Goal: Task Accomplishment & Management: Use online tool/utility

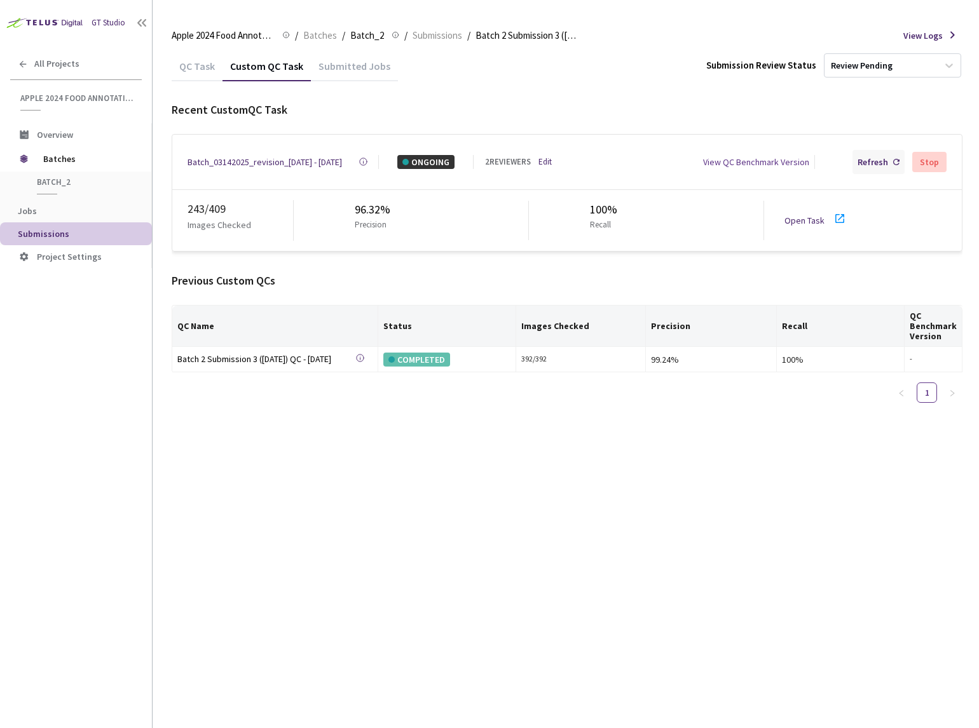
click at [872, 165] on div "Refresh" at bounding box center [873, 162] width 31 height 14
click at [254, 165] on div "Batch_03142025_revision_[DATE] - [DATE]" at bounding box center [265, 162] width 154 height 14
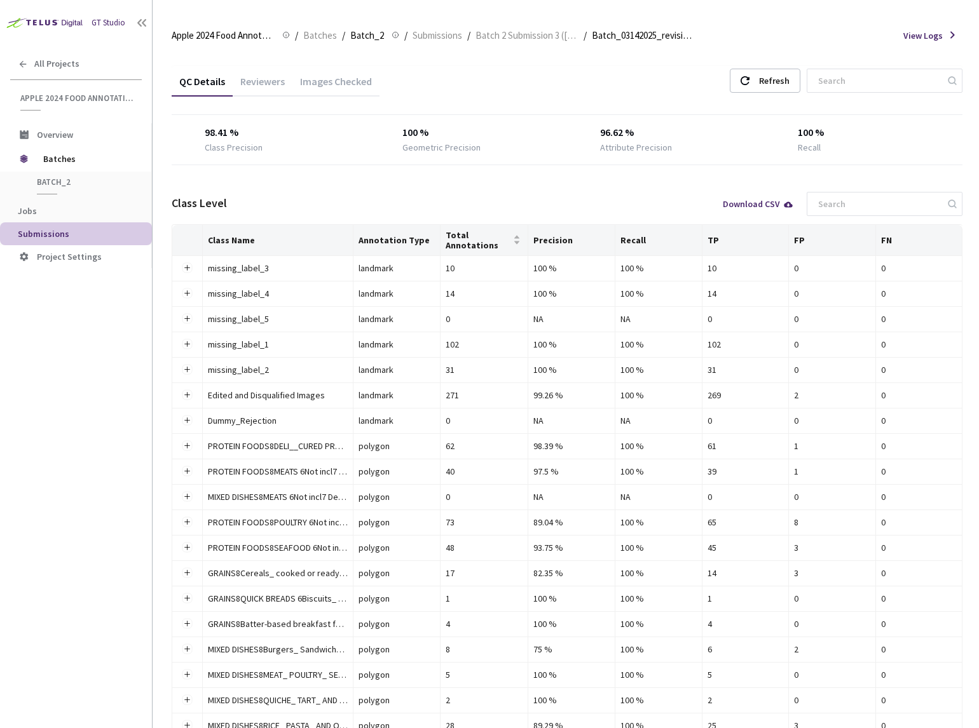
click at [249, 86] on div "Reviewers" at bounding box center [263, 86] width 60 height 22
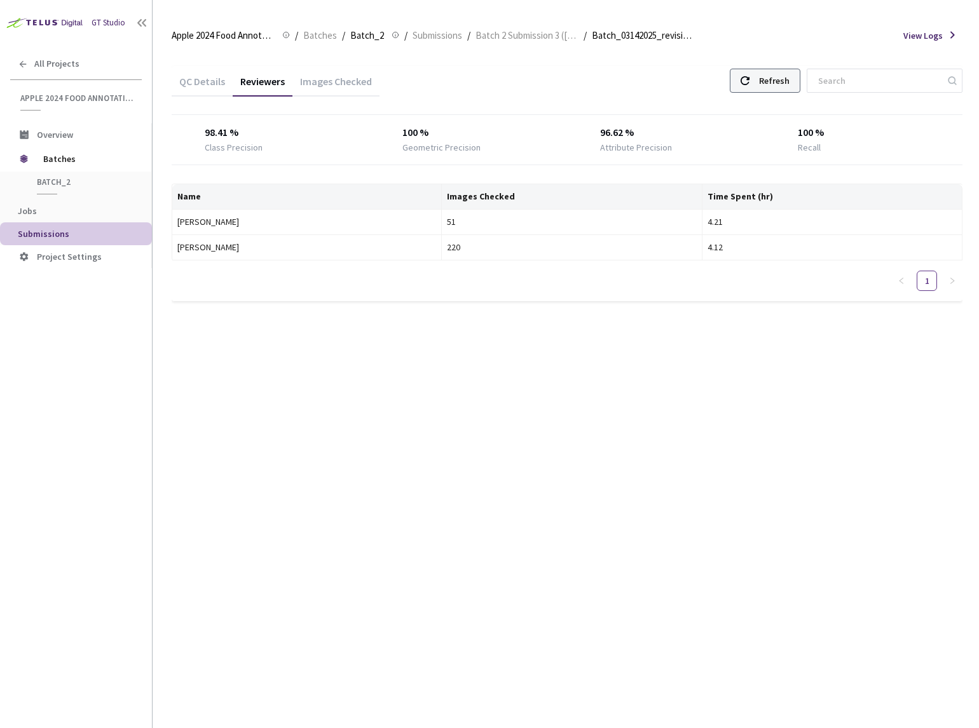
click at [786, 84] on div "Refresh" at bounding box center [765, 81] width 71 height 24
click at [749, 85] on icon at bounding box center [745, 80] width 9 height 9
click at [332, 83] on div "Images Checked" at bounding box center [335, 86] width 87 height 22
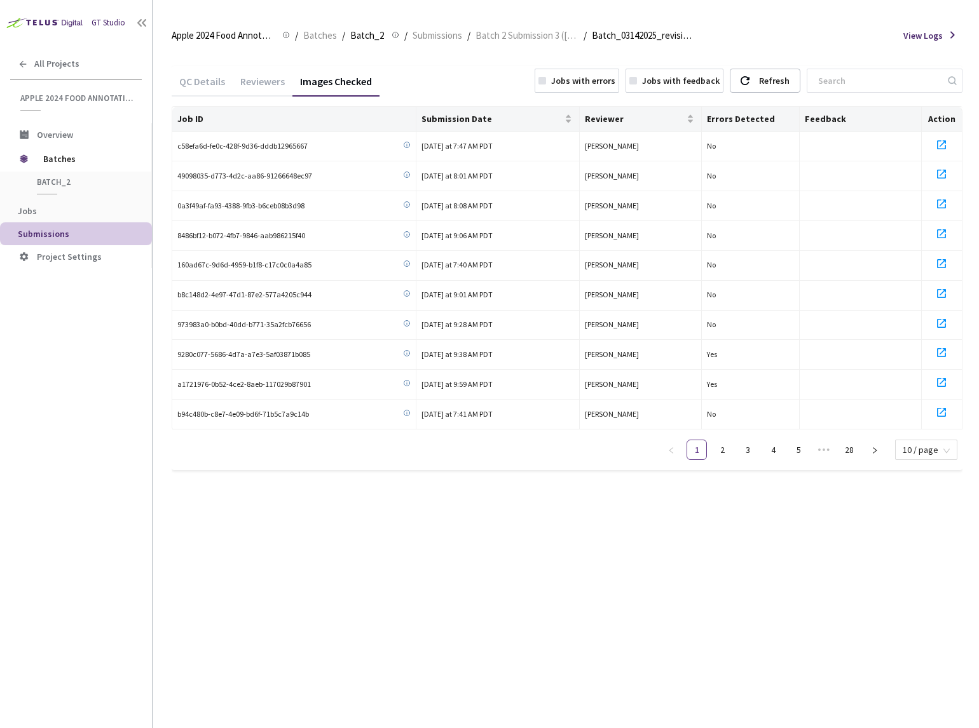
click at [615, 81] on div "Jobs with errors" at bounding box center [583, 81] width 64 height 14
click at [918, 452] on link "4" at bounding box center [926, 450] width 19 height 19
click at [488, 38] on span "Batch 2 Submission 3 (3-14-25)" at bounding box center [526, 35] width 103 height 15
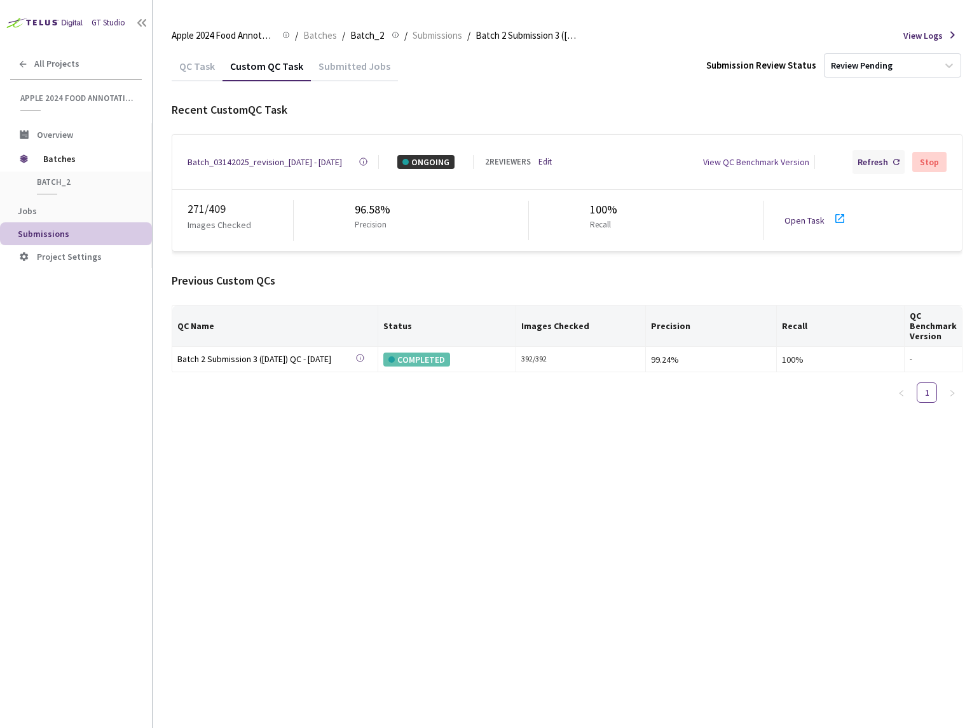
click at [889, 170] on div "Refresh" at bounding box center [878, 162] width 52 height 24
click at [873, 164] on div "Refresh" at bounding box center [873, 162] width 31 height 14
click at [260, 160] on div "Batch_03142025_revision_4 - 07 Sep, 2025" at bounding box center [265, 162] width 154 height 14
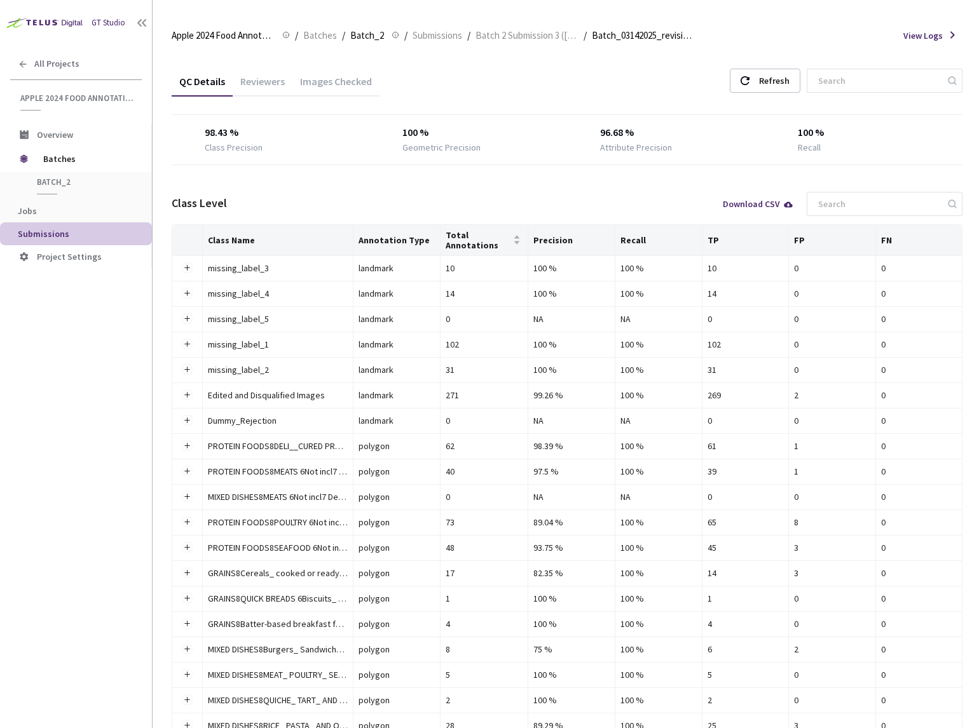
click at [339, 75] on div "Images Checked" at bounding box center [335, 86] width 87 height 22
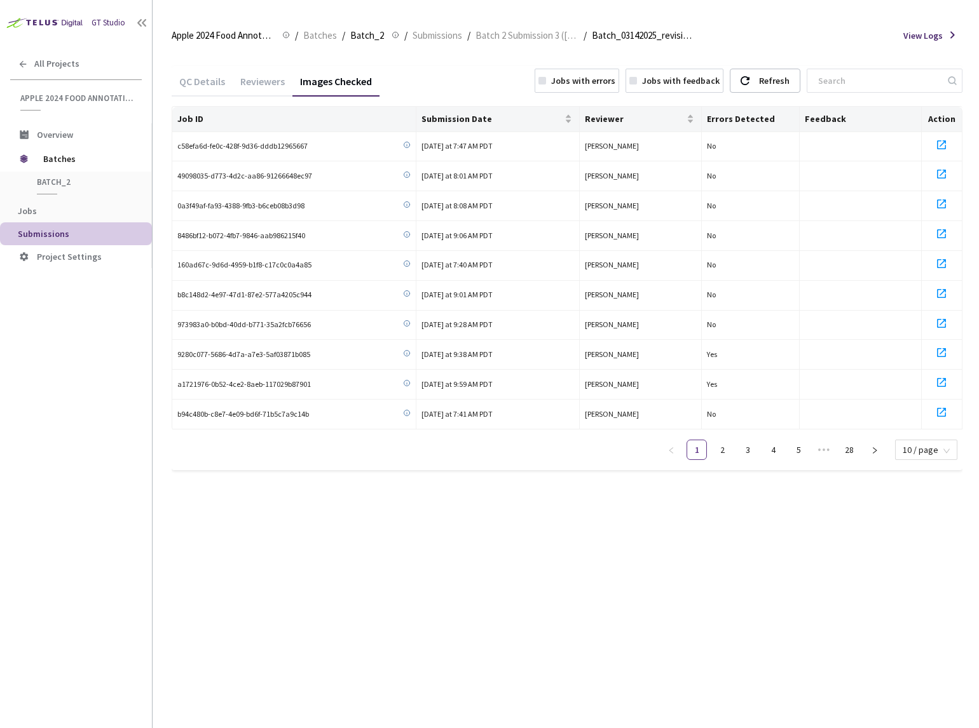
click at [596, 86] on div "Jobs with errors" at bounding box center [583, 81] width 64 height 14
click at [927, 446] on link "5" at bounding box center [926, 450] width 19 height 19
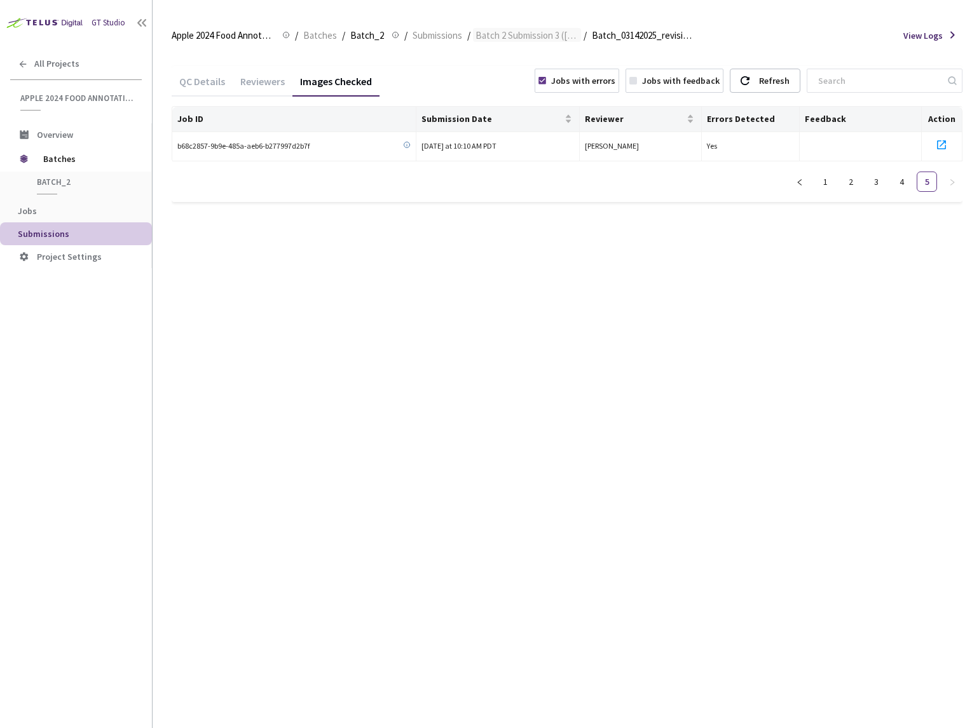
click at [524, 32] on span "Batch 2 Submission 3 (3-14-25)" at bounding box center [526, 35] width 103 height 15
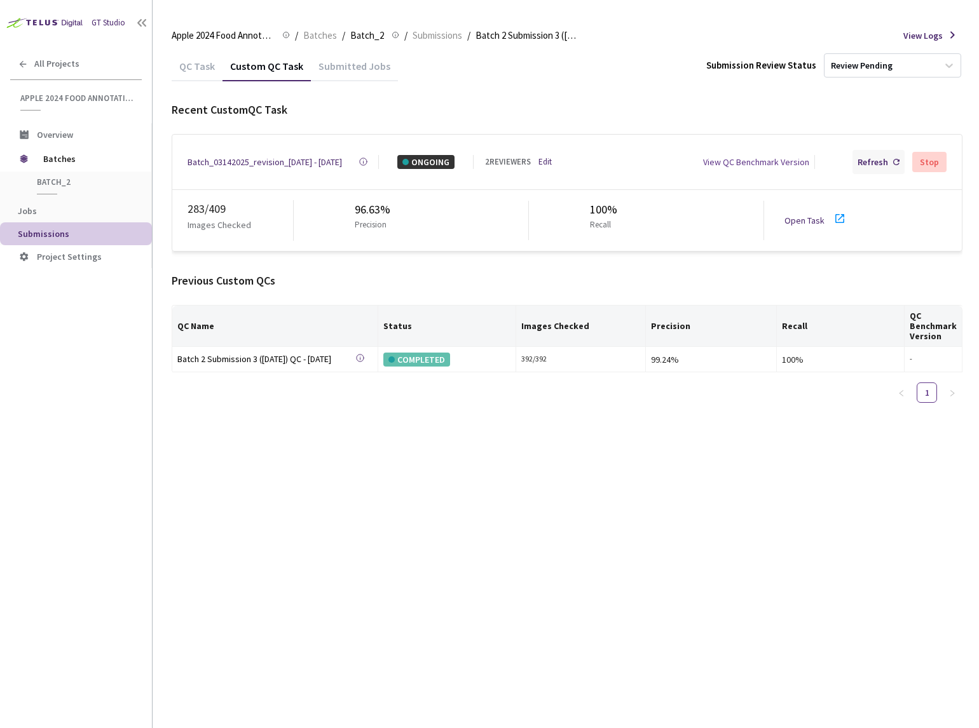
click at [881, 158] on div "Refresh" at bounding box center [873, 162] width 31 height 14
click at [872, 165] on div "Refresh" at bounding box center [873, 162] width 31 height 14
click at [805, 218] on link "Open Task" at bounding box center [804, 220] width 40 height 11
click at [870, 161] on div "Refresh" at bounding box center [873, 162] width 31 height 14
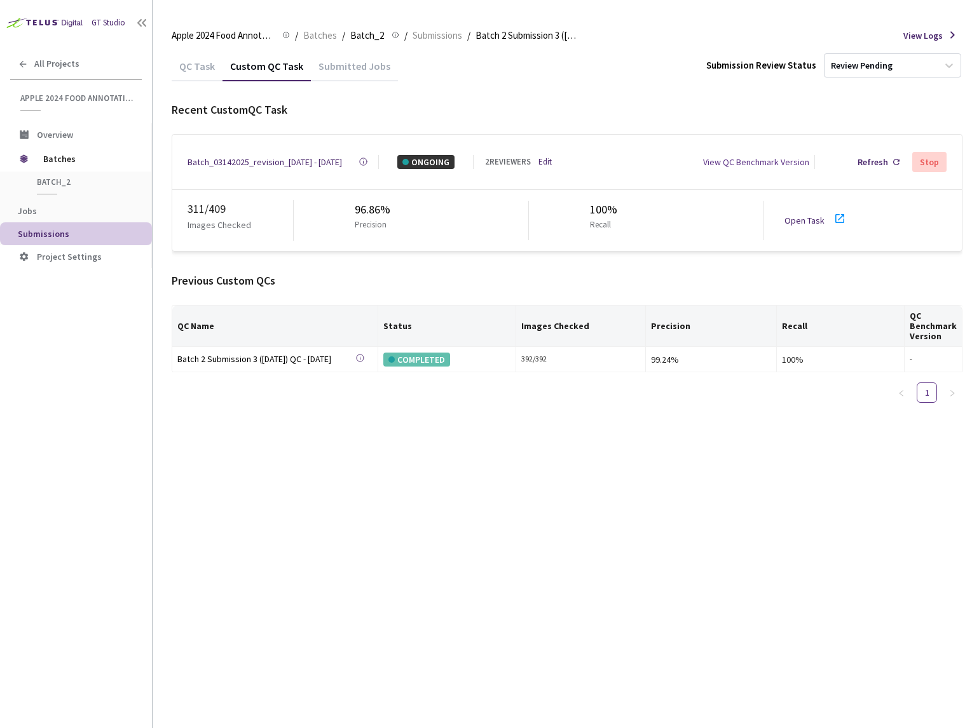
click at [275, 163] on div "Batch_03142025_revision_4 - 07 Sep, 2025" at bounding box center [265, 162] width 154 height 14
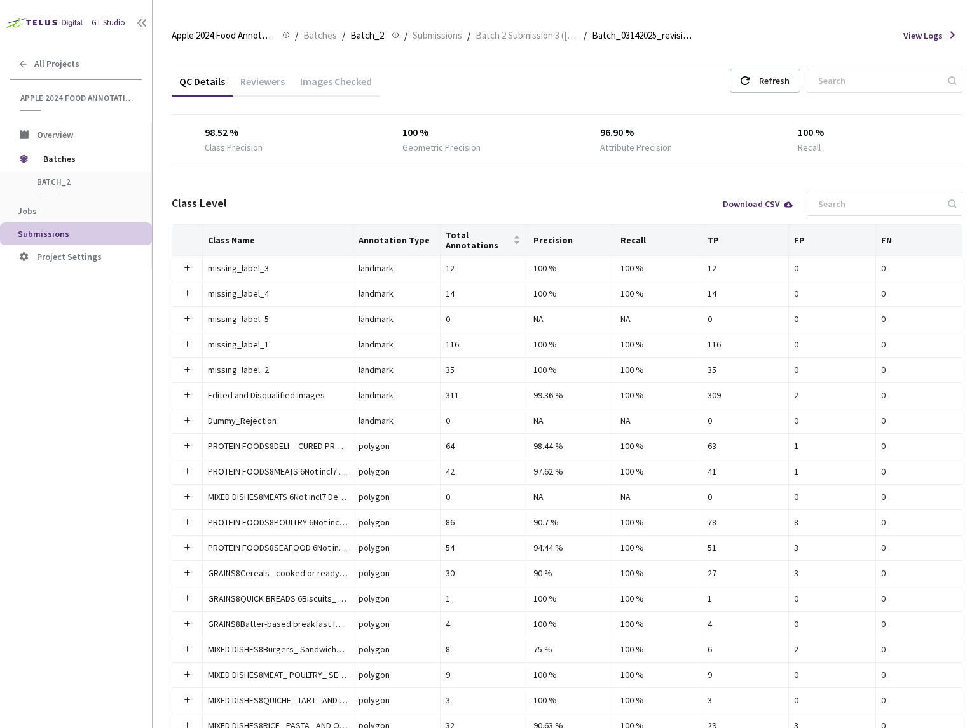
click at [273, 93] on div "Reviewers" at bounding box center [263, 86] width 60 height 22
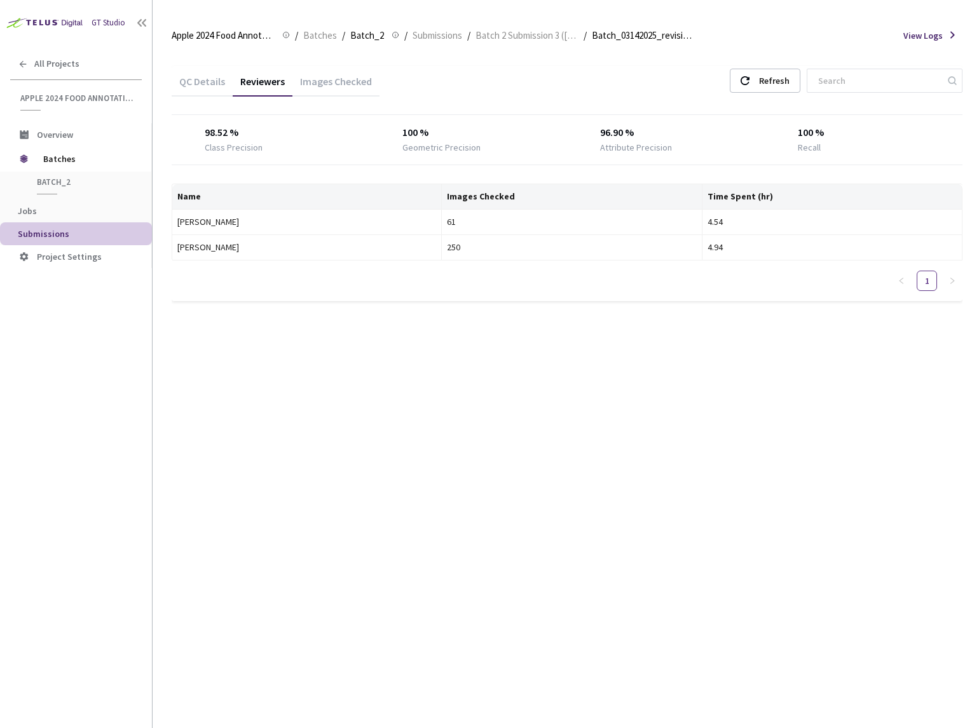
click at [208, 92] on div "QC Details" at bounding box center [202, 86] width 61 height 22
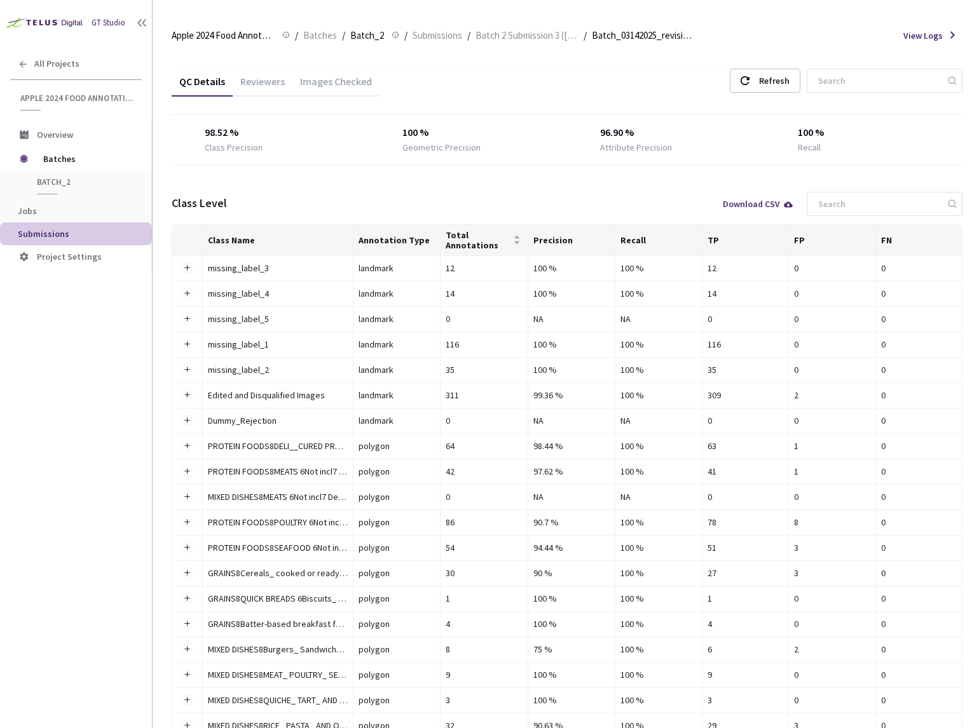
click at [335, 83] on div "Images Checked" at bounding box center [335, 86] width 87 height 22
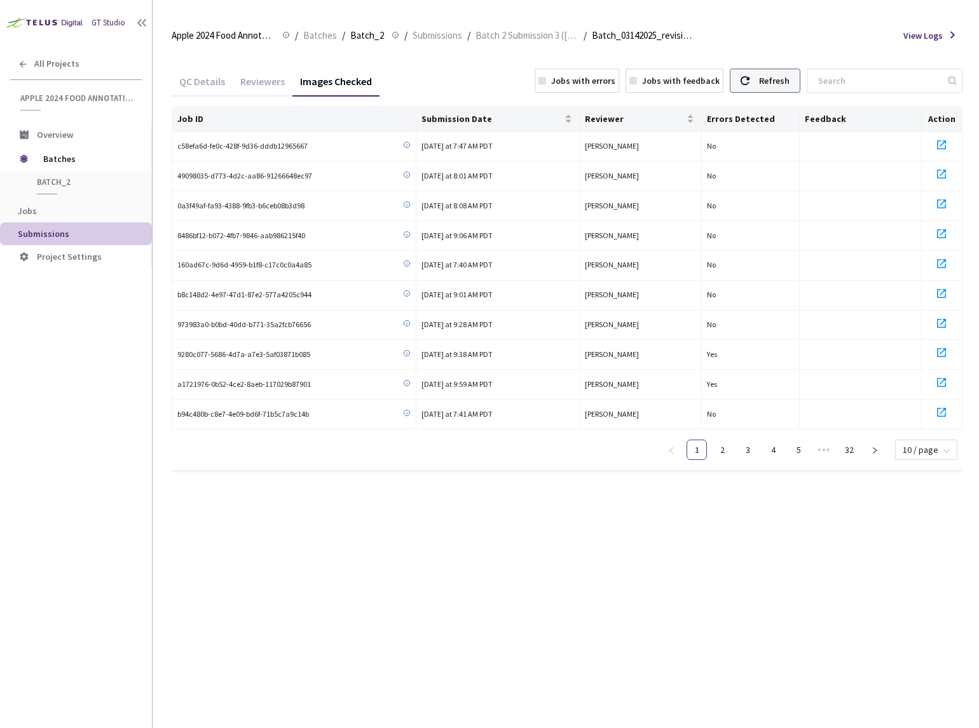
click at [781, 79] on div "Refresh" at bounding box center [765, 81] width 71 height 24
click at [615, 82] on div "Jobs with errors" at bounding box center [583, 81] width 64 height 14
click at [931, 441] on link "5" at bounding box center [926, 450] width 19 height 19
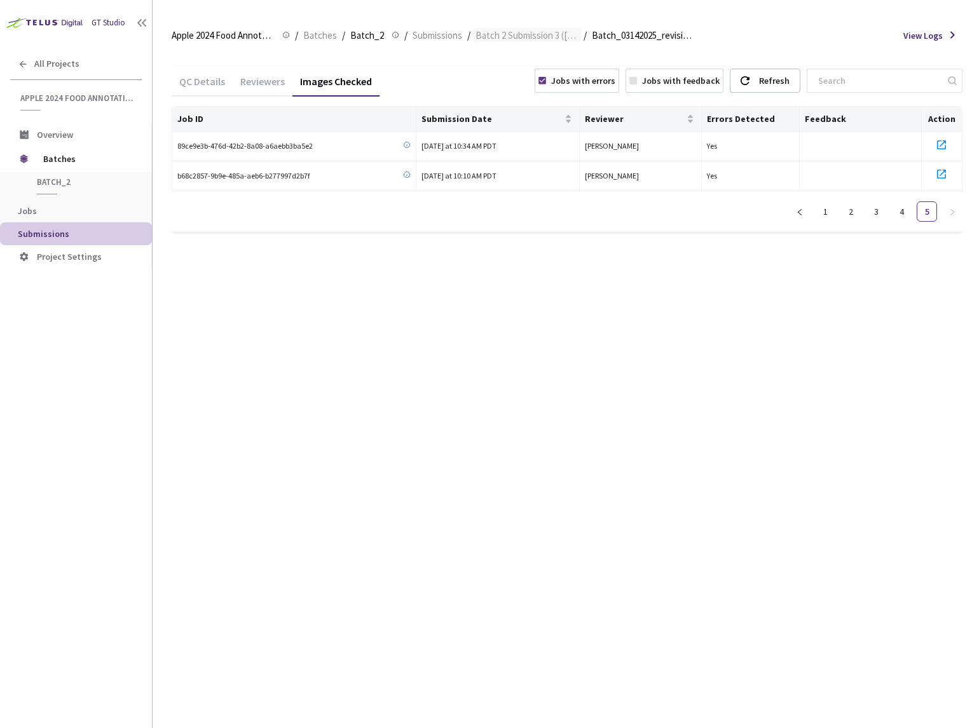
click at [525, 39] on span "Batch 2 Submission 3 (3-14-25)" at bounding box center [526, 35] width 103 height 15
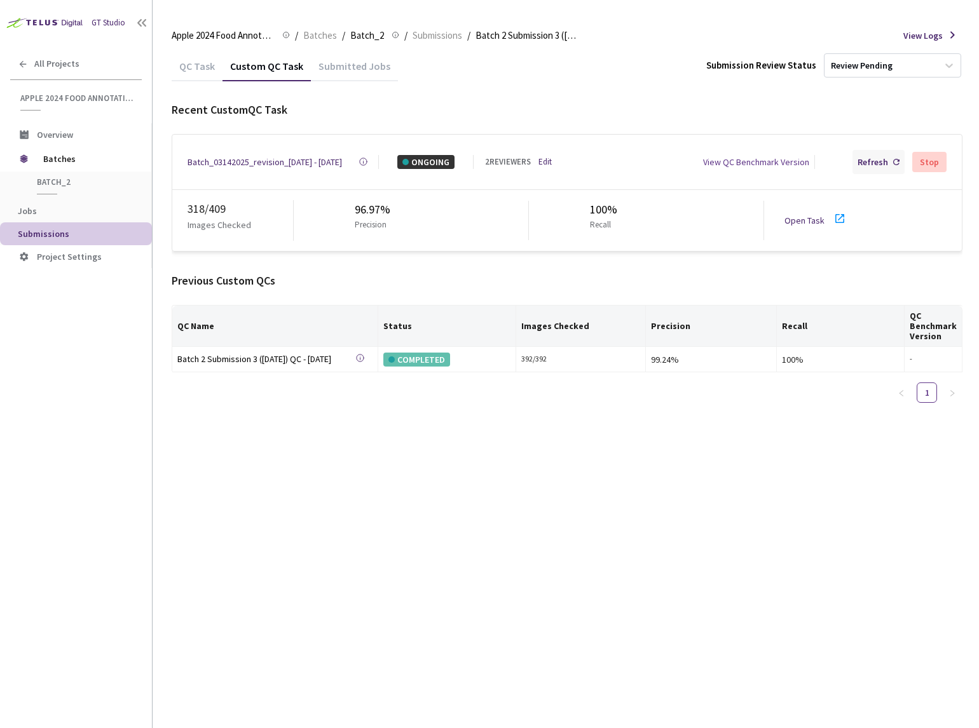
click at [888, 158] on div "Refresh" at bounding box center [873, 162] width 31 height 14
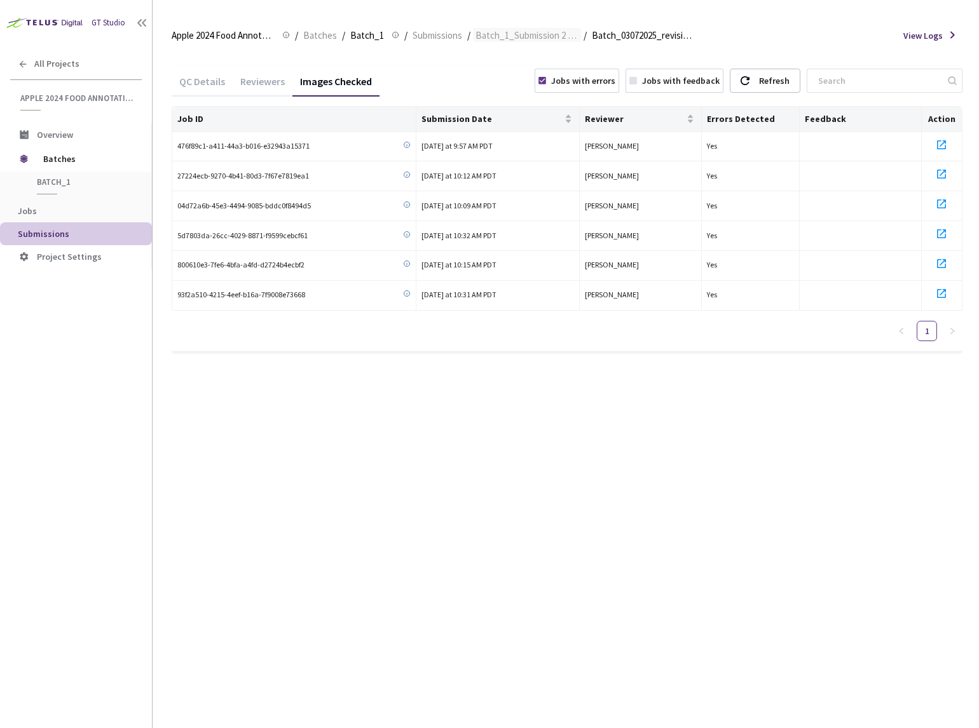
click at [544, 34] on span "Batch_1_Submission 2 (03-07-25)" at bounding box center [526, 35] width 103 height 15
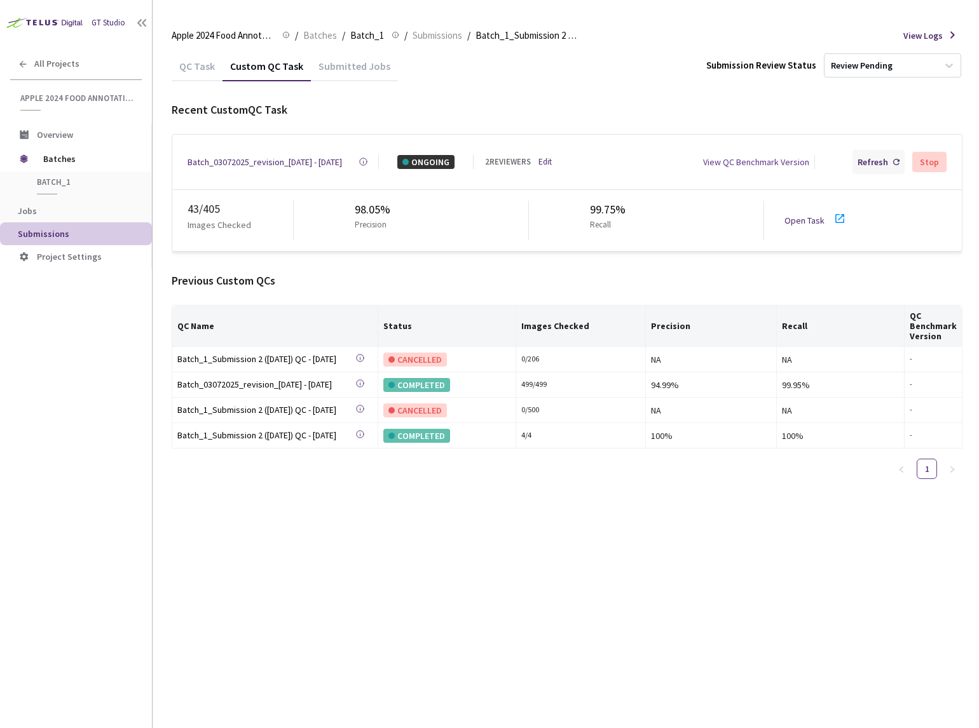
click at [878, 168] on div "Refresh" at bounding box center [878, 162] width 52 height 24
click at [275, 162] on div "Batch_03072025_revision_4 - 07 Sep, 2025" at bounding box center [265, 162] width 154 height 14
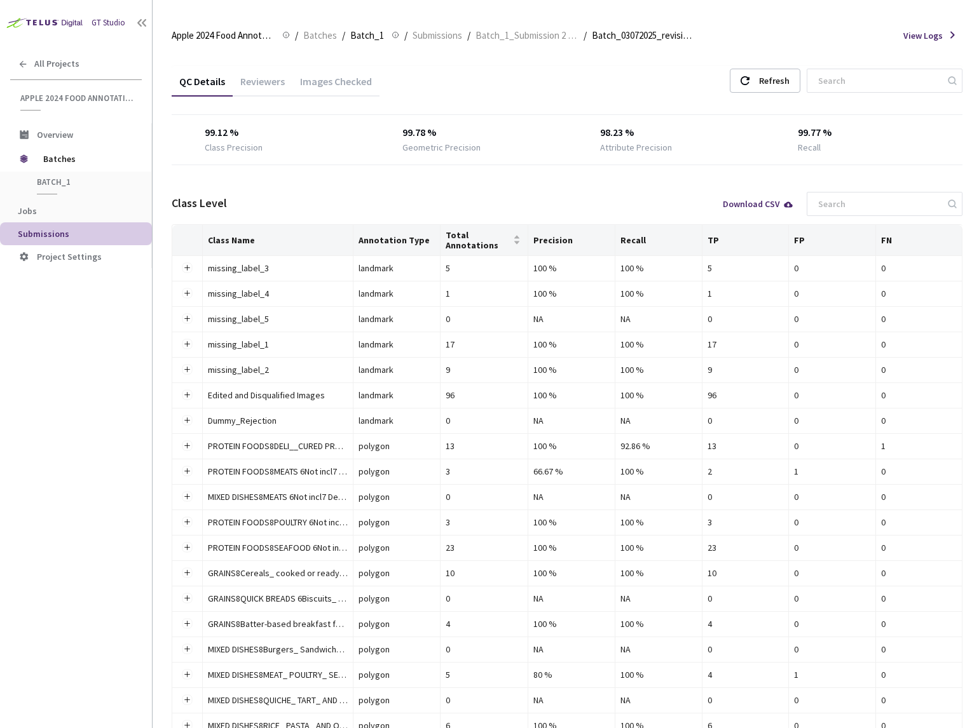
click at [261, 88] on div "Reviewers" at bounding box center [263, 86] width 60 height 22
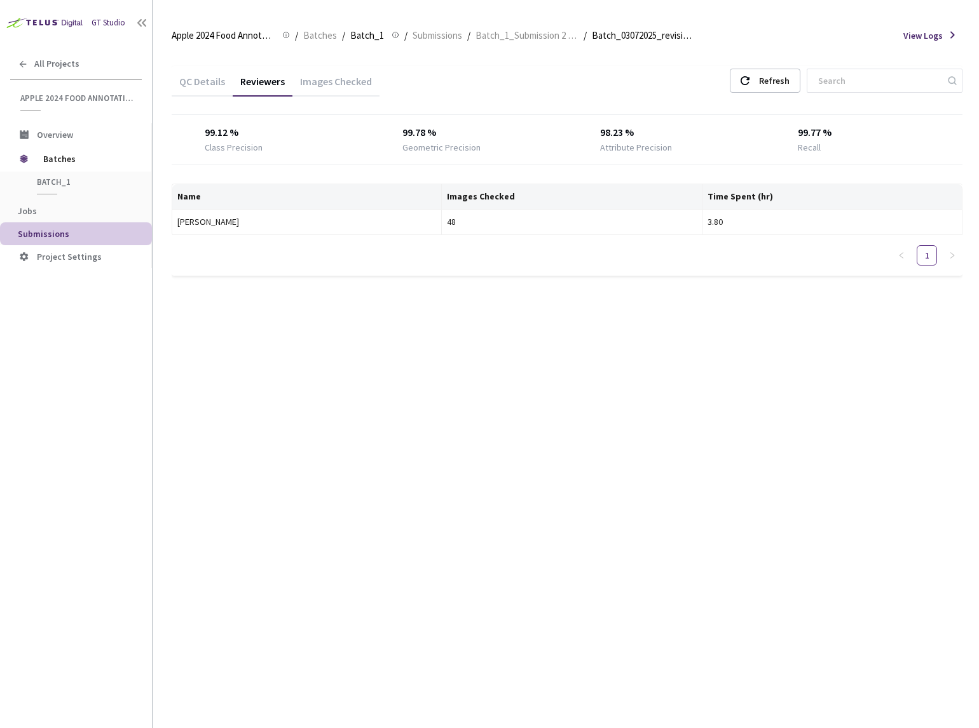
click at [196, 92] on div "QC Details" at bounding box center [202, 86] width 61 height 22
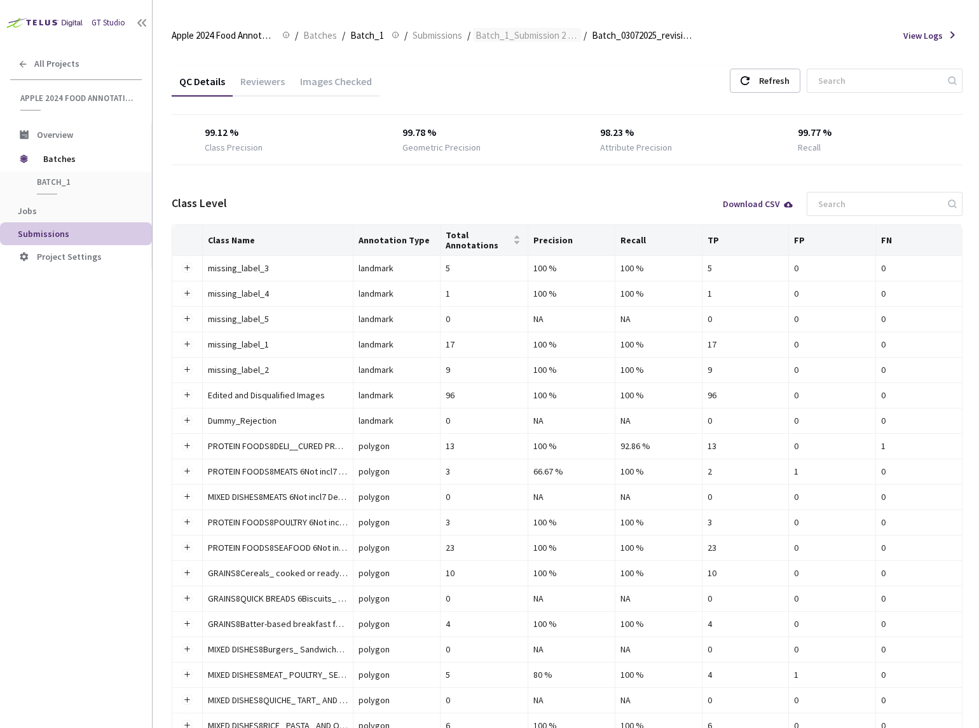
click at [485, 41] on span "Batch_1_Submission 2 (03-07-25)" at bounding box center [526, 35] width 103 height 15
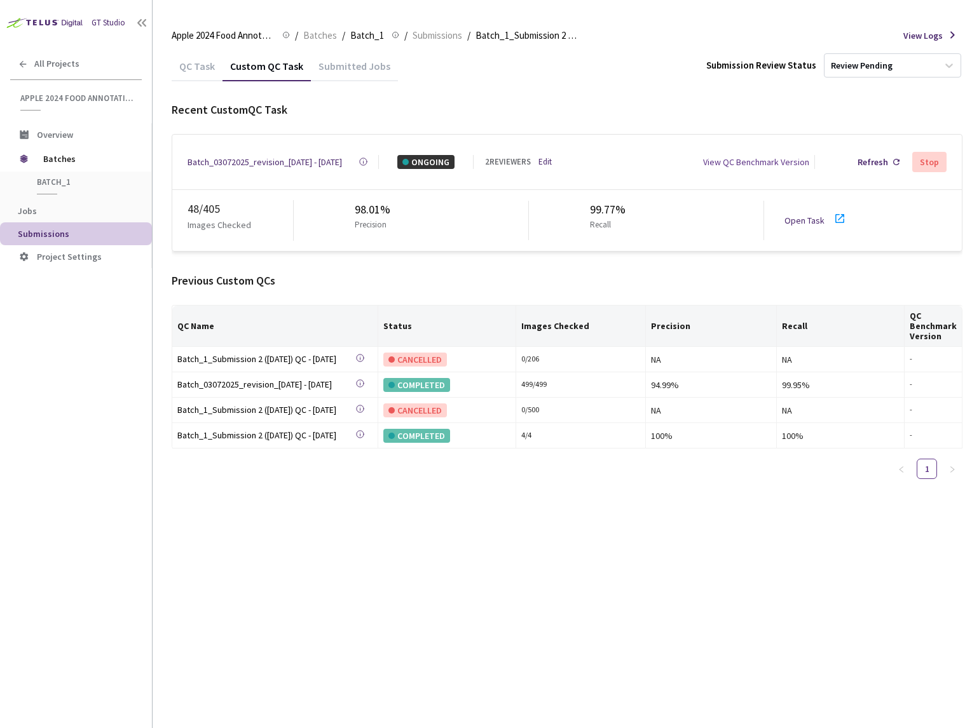
click at [268, 161] on div "Batch_03072025_revision_4 - 07 Sep, 2025" at bounding box center [265, 162] width 154 height 14
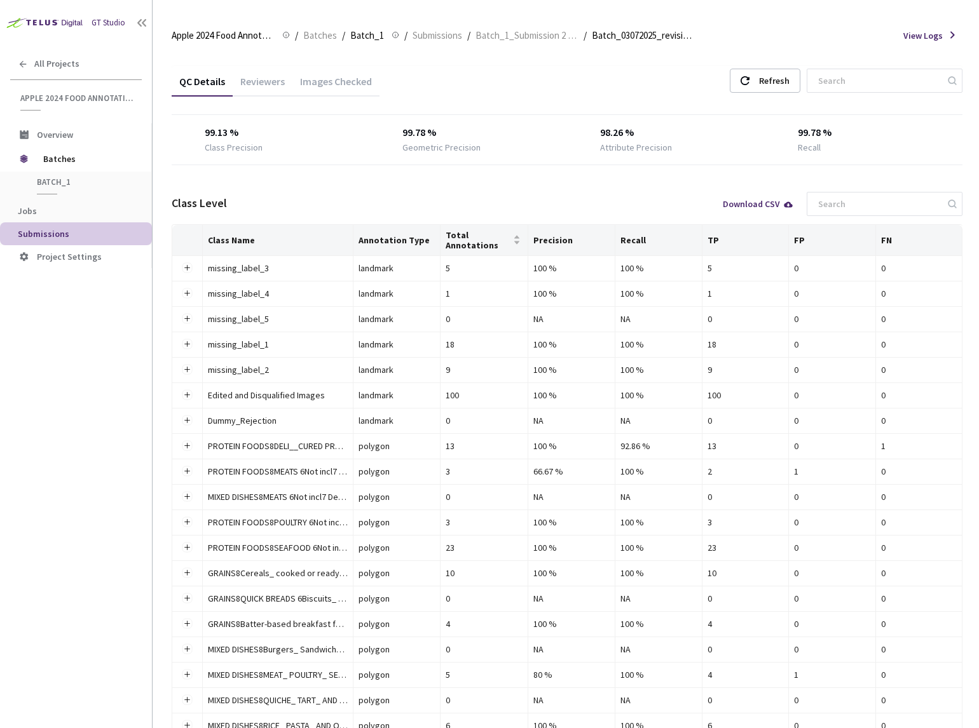
click at [325, 83] on div "Images Checked" at bounding box center [335, 86] width 87 height 22
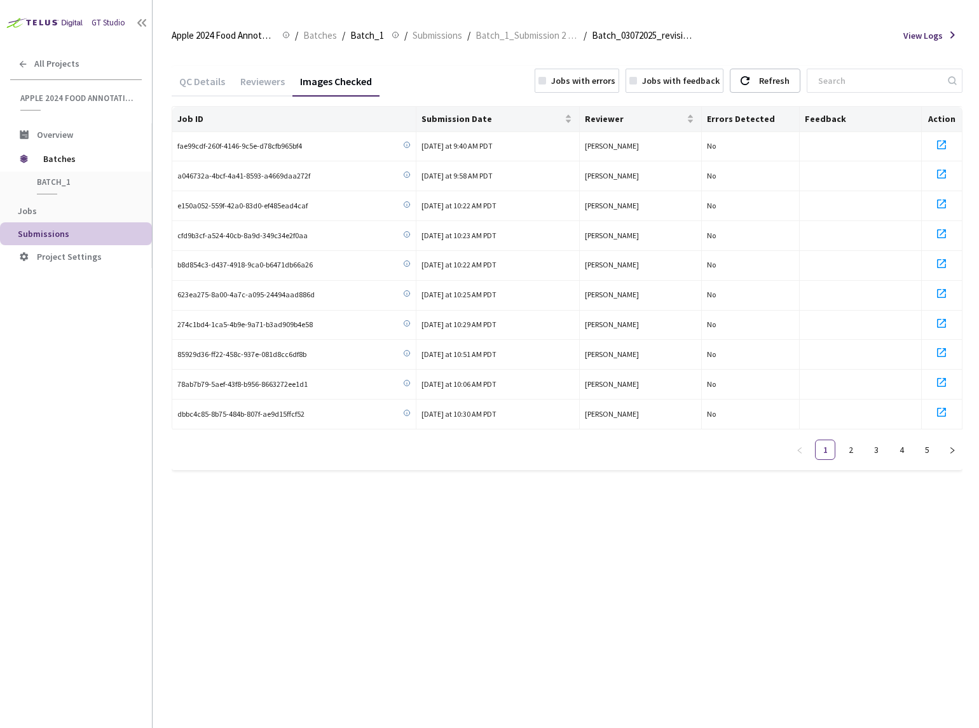
click at [615, 85] on div "Jobs with errors" at bounding box center [583, 81] width 64 height 14
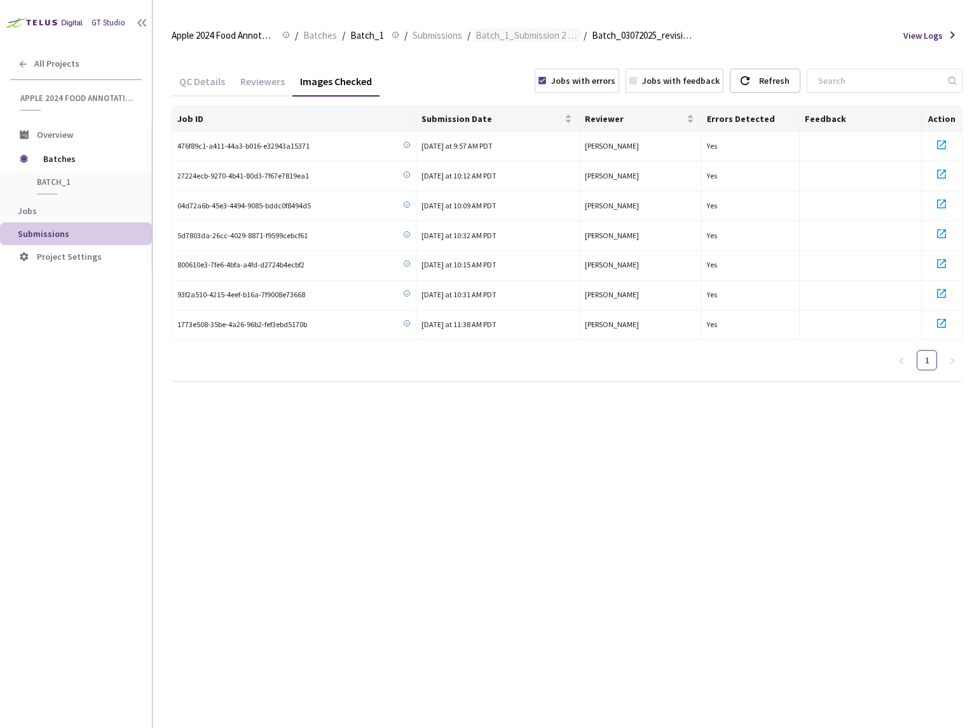
click at [518, 29] on span "Batch_1_Submission 2 (03-07-25)" at bounding box center [526, 35] width 103 height 15
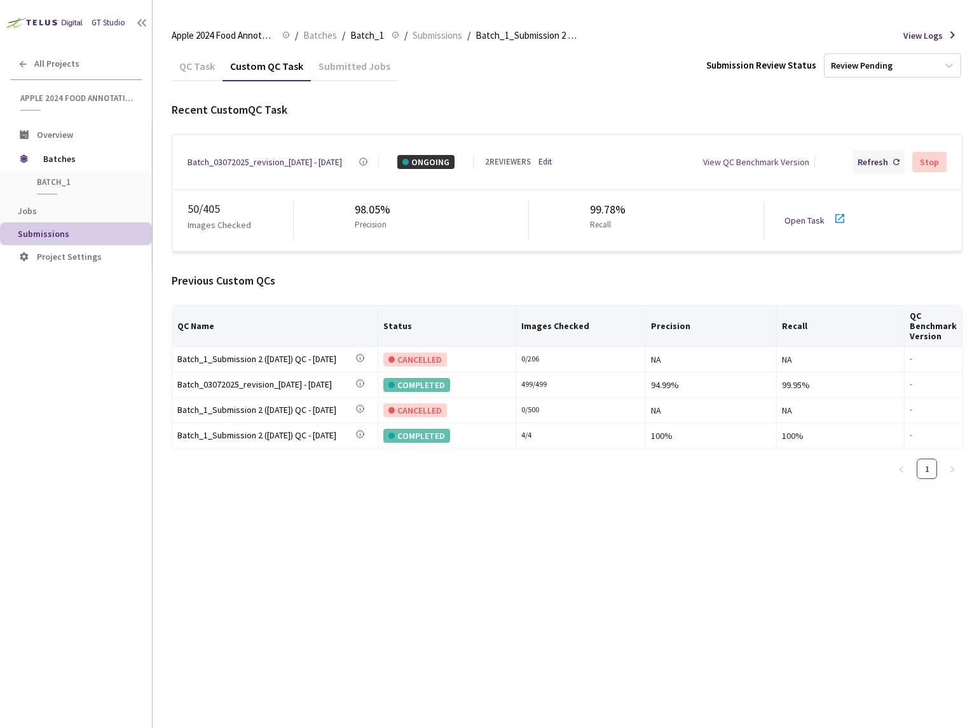
click at [871, 153] on div "Refresh" at bounding box center [878, 162] width 52 height 24
click at [232, 158] on div "Batch_03072025_revision_4 - 07 Sep, 2025" at bounding box center [265, 162] width 154 height 14
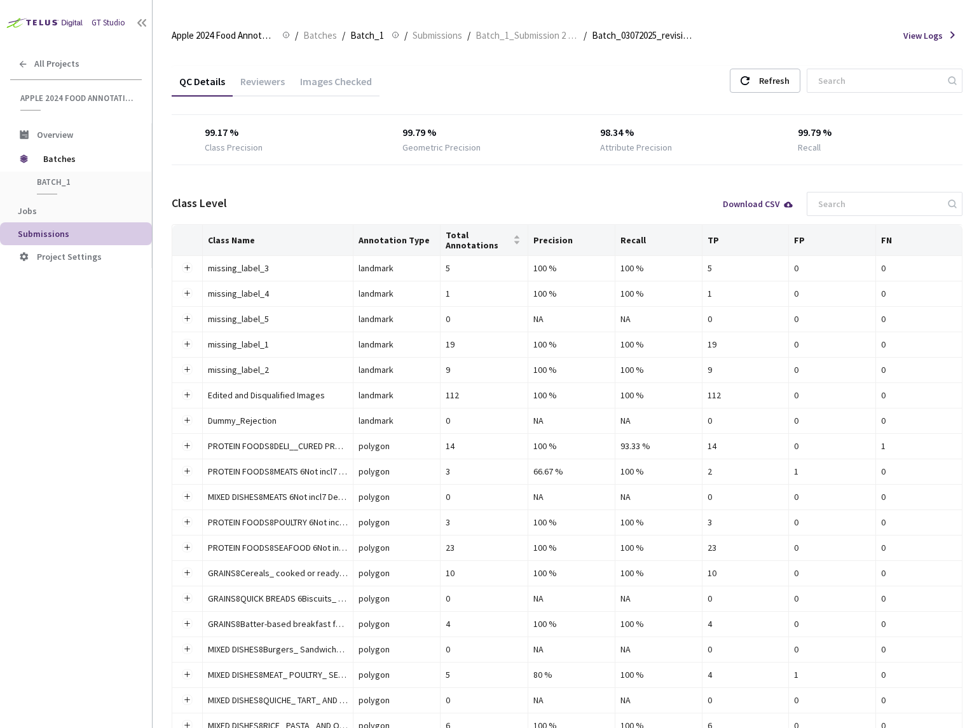
click at [344, 74] on div "Images Checked" at bounding box center [335, 79] width 87 height 27
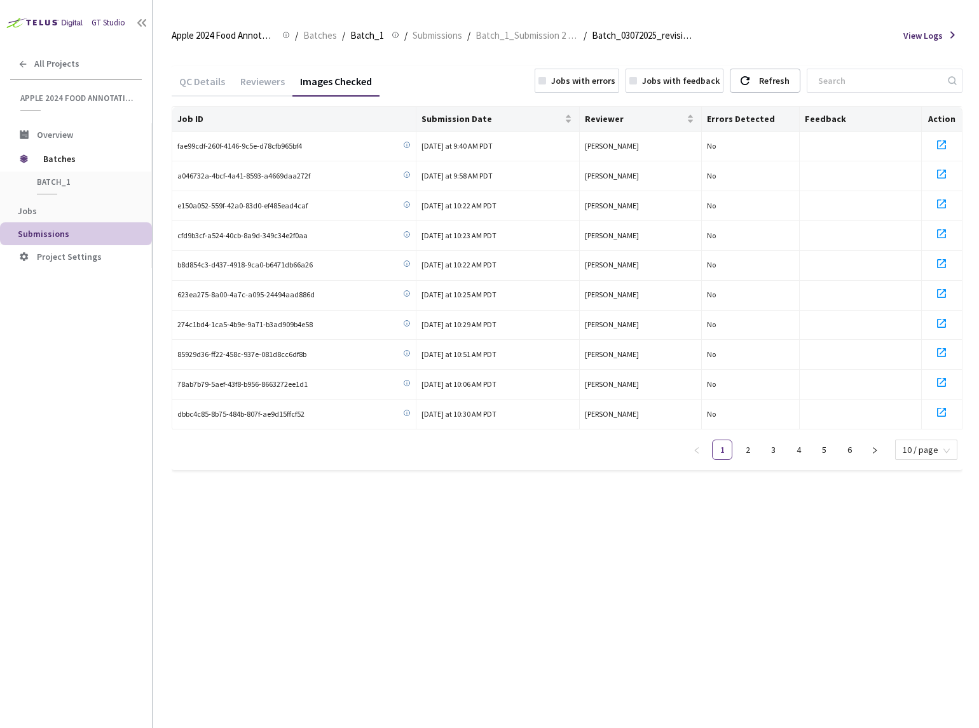
click at [615, 83] on div "Jobs with errors" at bounding box center [583, 81] width 64 height 14
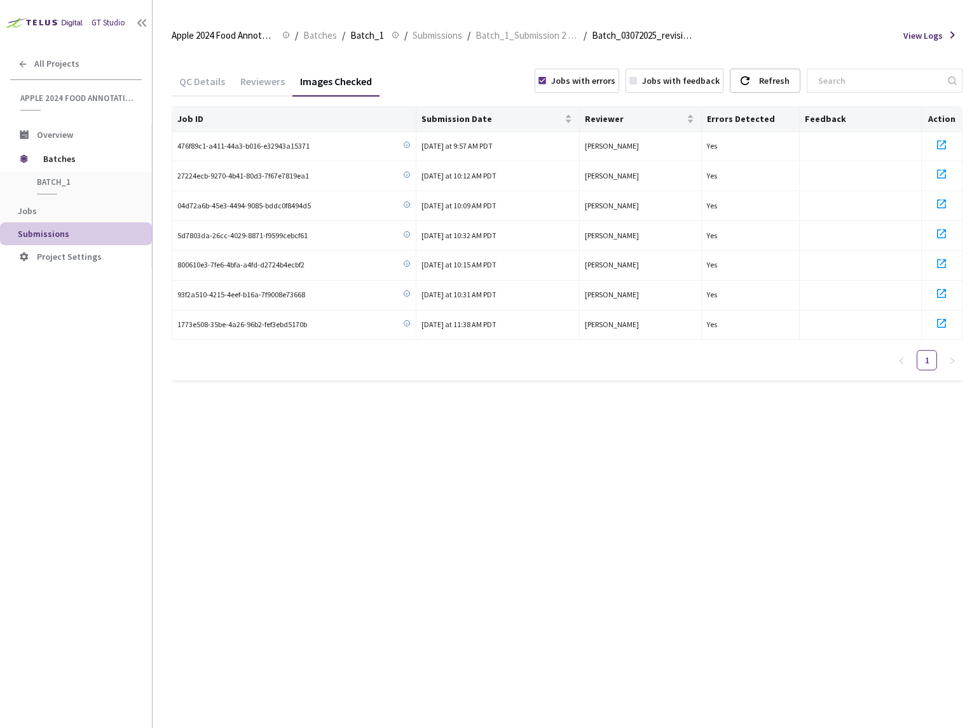
click at [544, 48] on div "Apple 2024 Food Annotation Correction Apple 2024 Food Annotation Correction / B…" at bounding box center [567, 35] width 791 height 31
click at [540, 39] on span "Batch_1_Submission 2 (03-07-25)" at bounding box center [526, 35] width 103 height 15
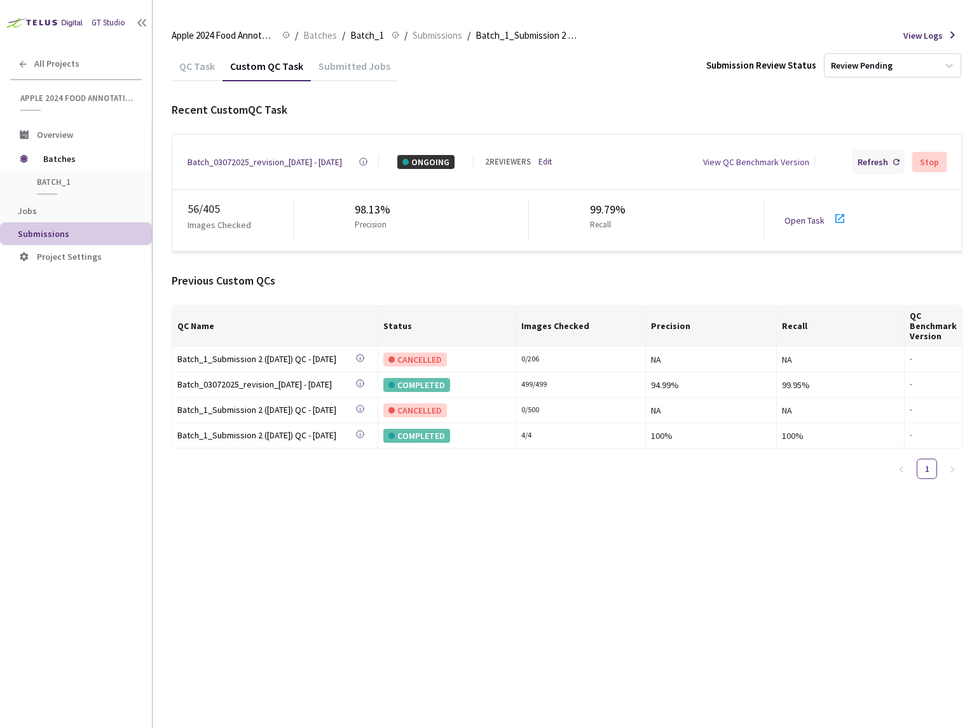
click at [882, 163] on div "Refresh" at bounding box center [873, 162] width 31 height 14
click at [793, 215] on link "Open Task" at bounding box center [804, 220] width 40 height 11
click at [881, 160] on div "Refresh" at bounding box center [873, 162] width 31 height 14
click at [876, 168] on div "Refresh" at bounding box center [878, 162] width 52 height 24
click at [236, 163] on div "Batch_03072025_revision_4 - 07 Sep, 2025" at bounding box center [265, 162] width 154 height 14
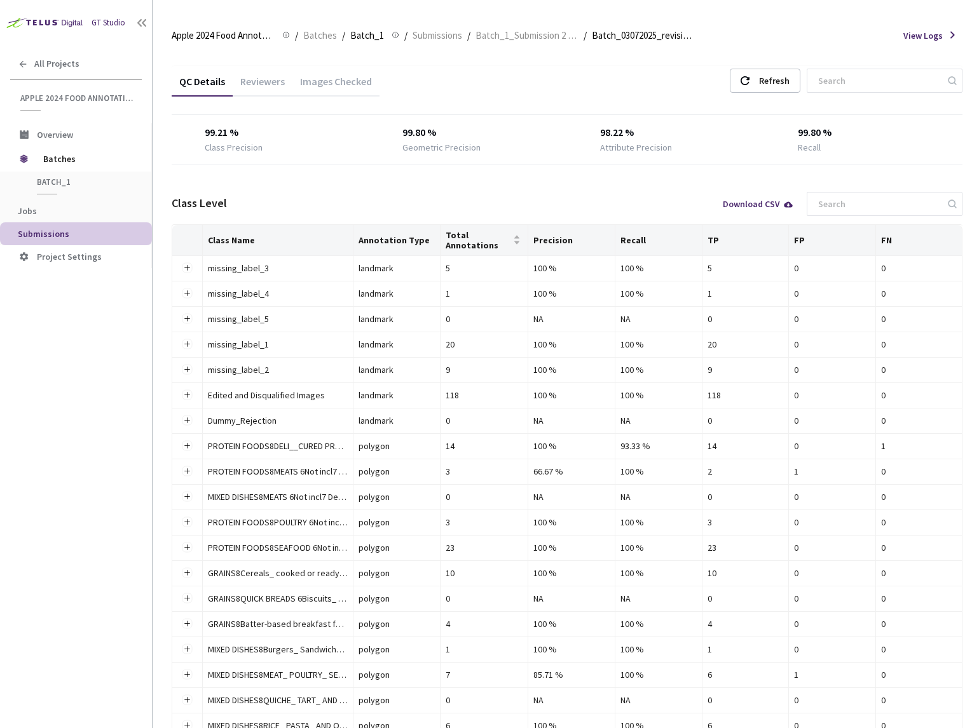
click at [335, 75] on div "Images Checked" at bounding box center [335, 86] width 87 height 22
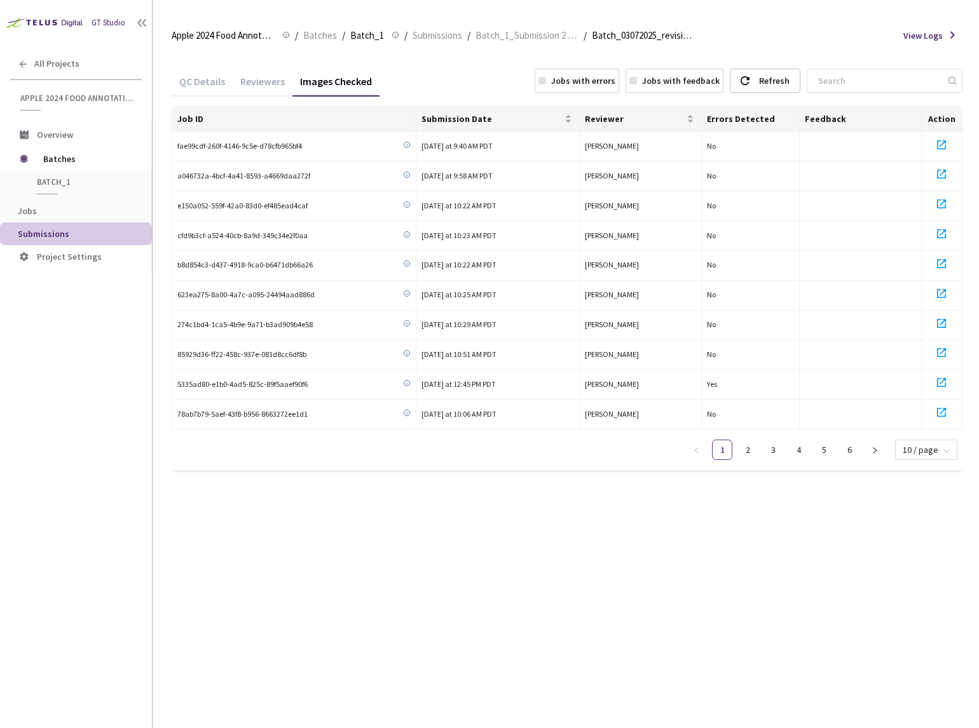
click at [614, 72] on div "Jobs with errors" at bounding box center [577, 81] width 85 height 24
click at [521, 31] on span "Batch_1_Submission 2 (03-07-25)" at bounding box center [526, 35] width 103 height 15
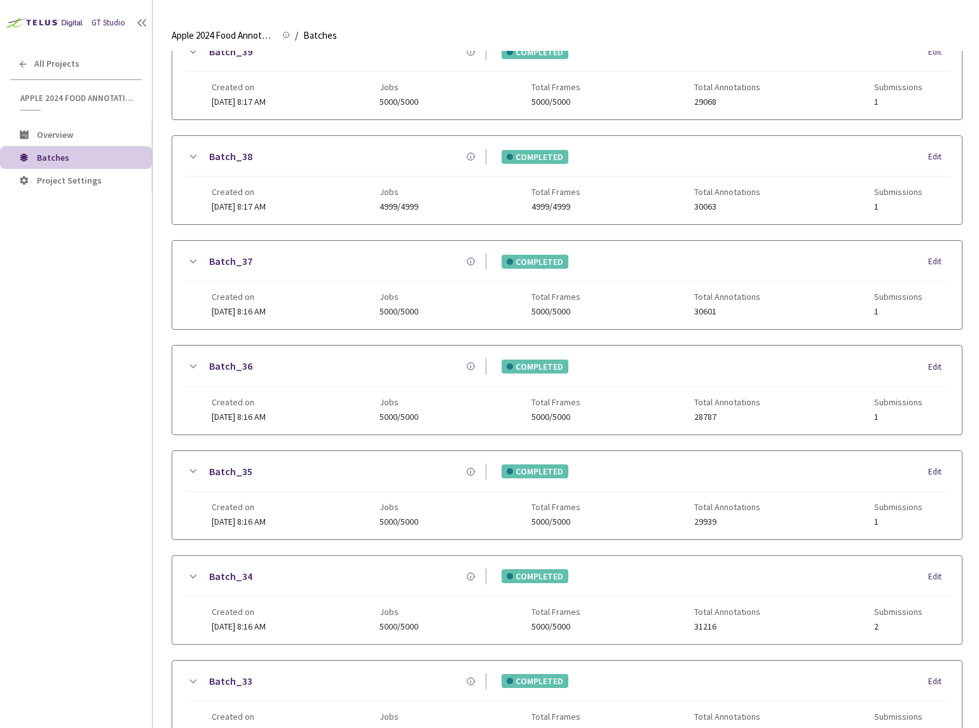
scroll to position [892, 0]
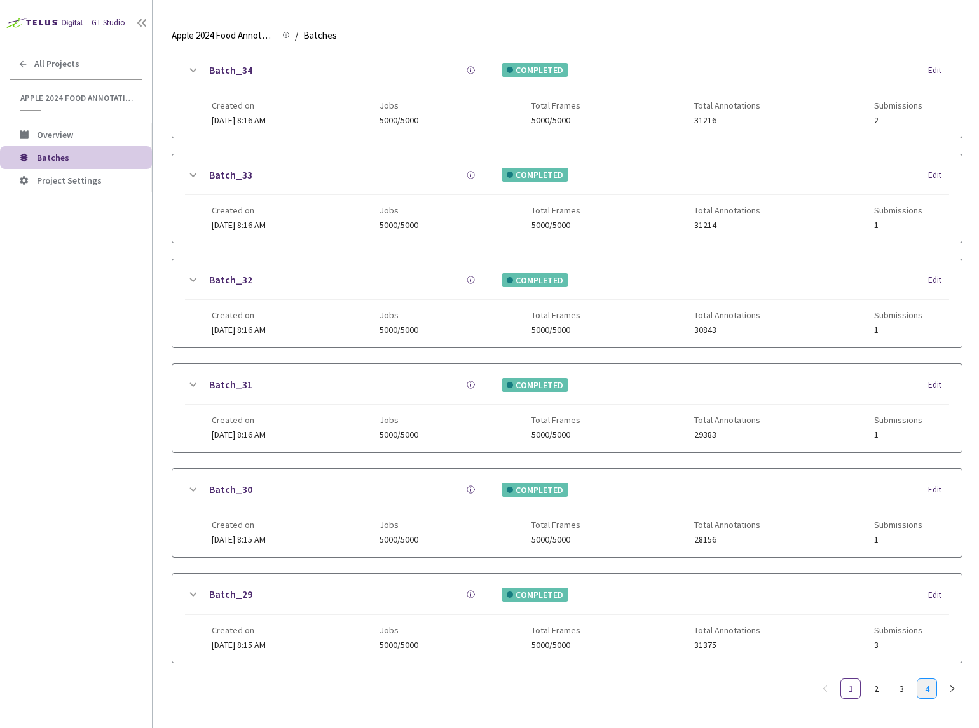
click at [921, 681] on link "4" at bounding box center [926, 689] width 19 height 19
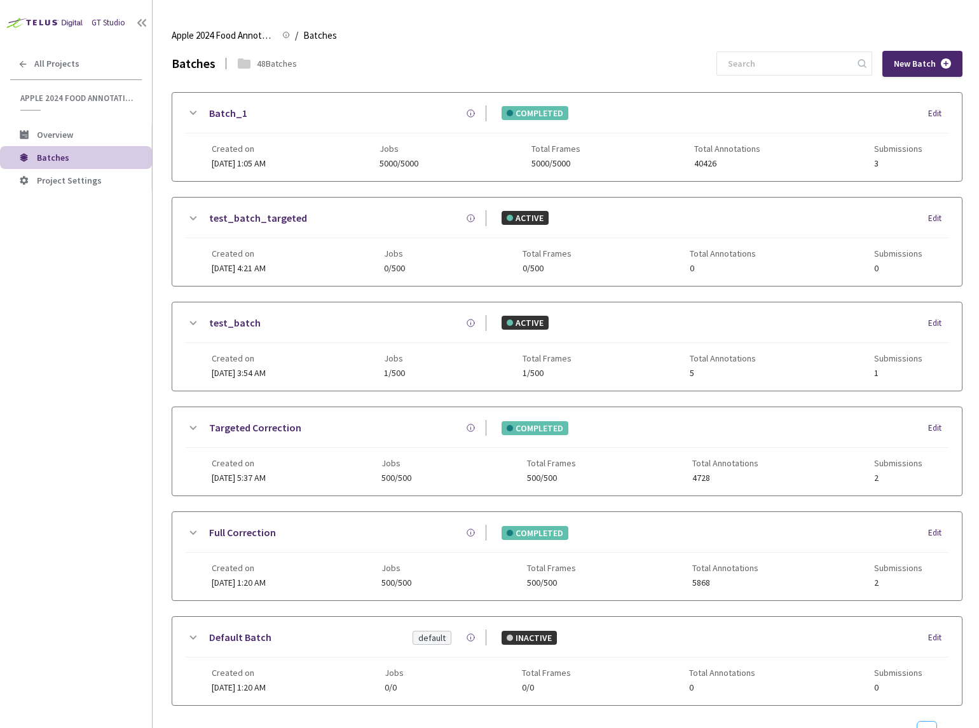
scroll to position [43, 0]
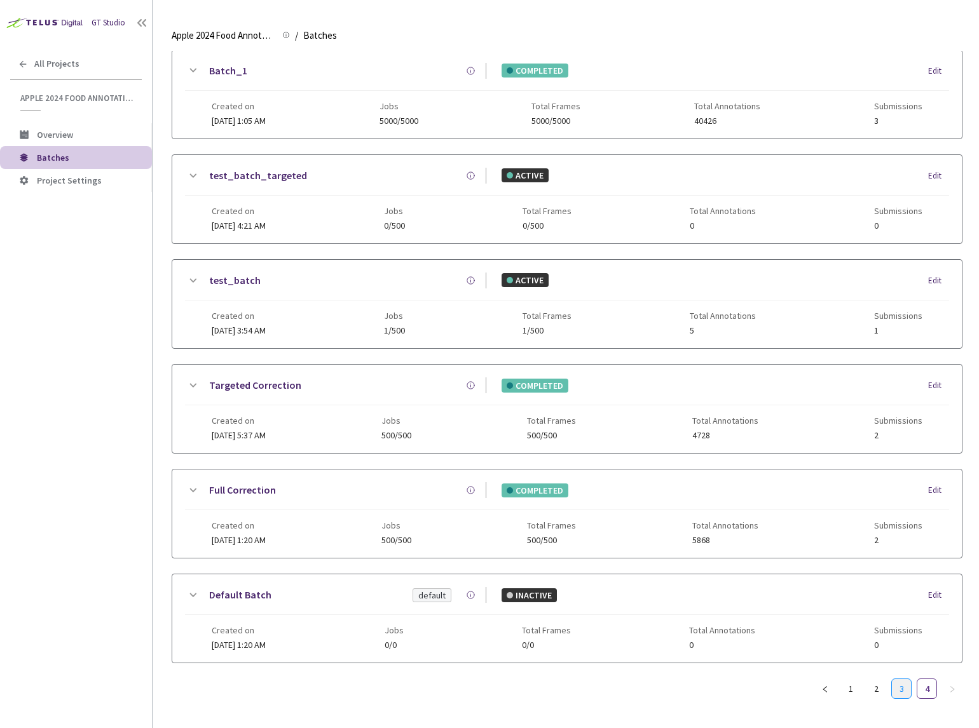
click at [910, 695] on link "3" at bounding box center [901, 689] width 19 height 19
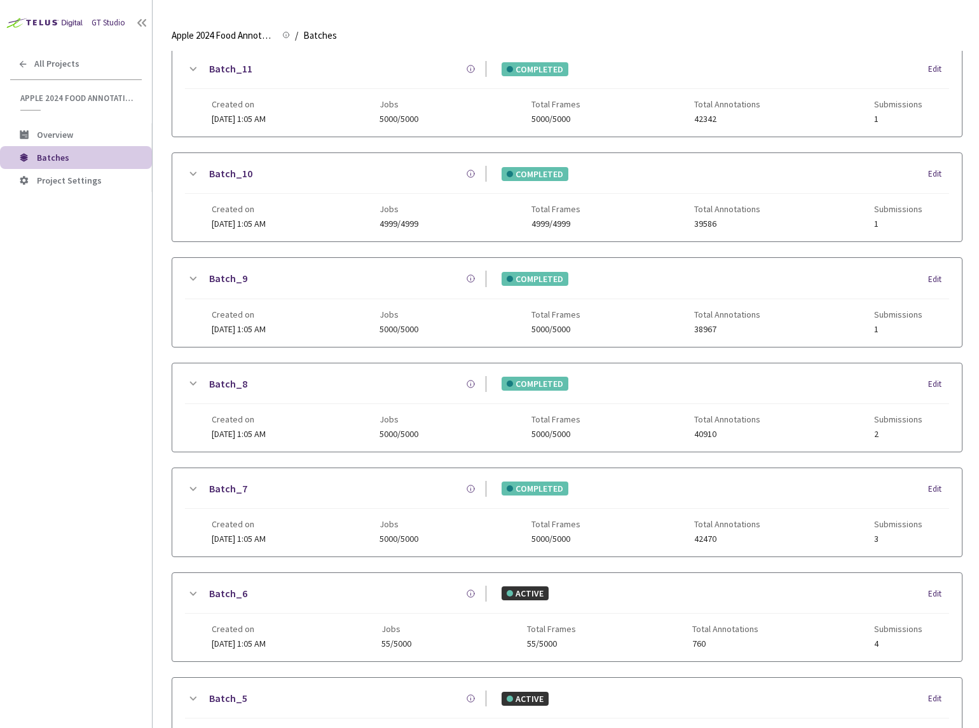
scroll to position [519, 0]
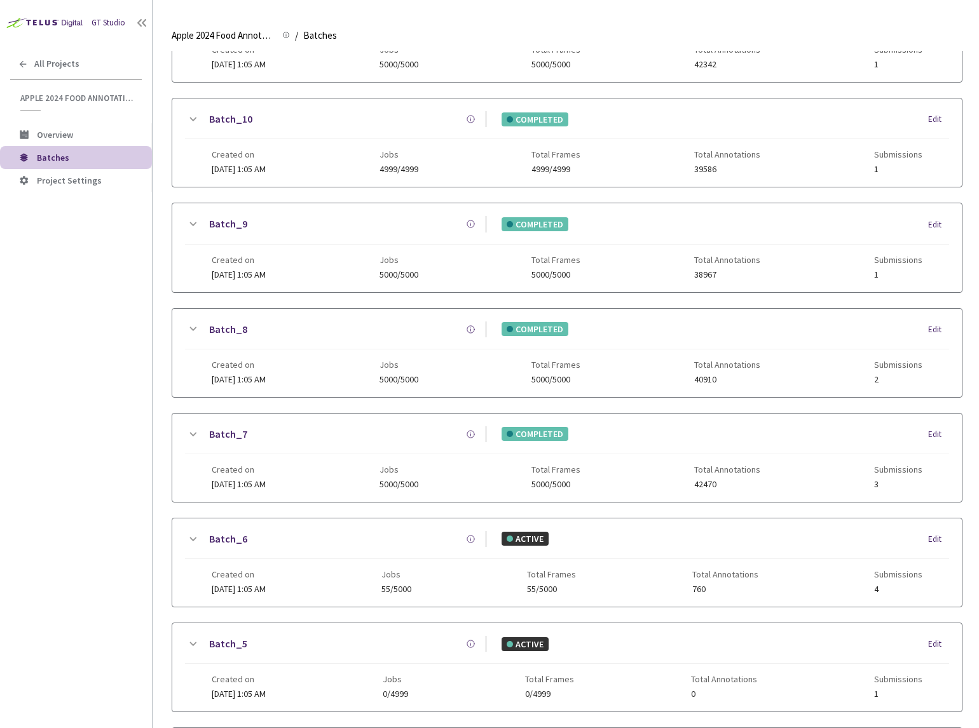
click at [189, 433] on icon at bounding box center [192, 434] width 15 height 15
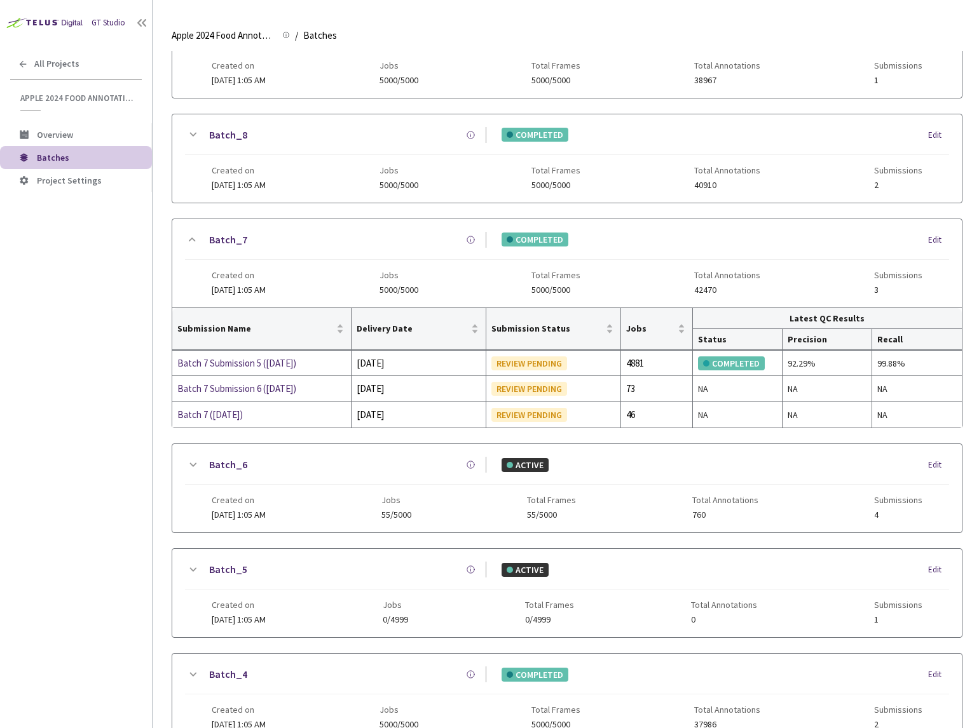
scroll to position [717, 0]
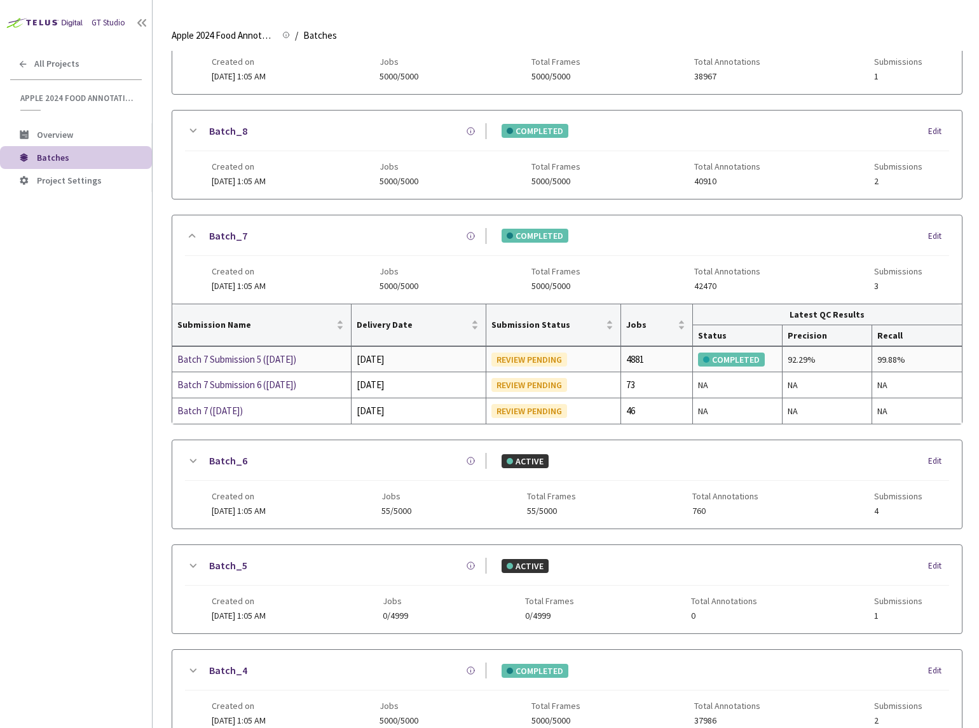
click at [225, 360] on div "Batch 7 Submission 5 (04-04-25)" at bounding box center [244, 359] width 135 height 15
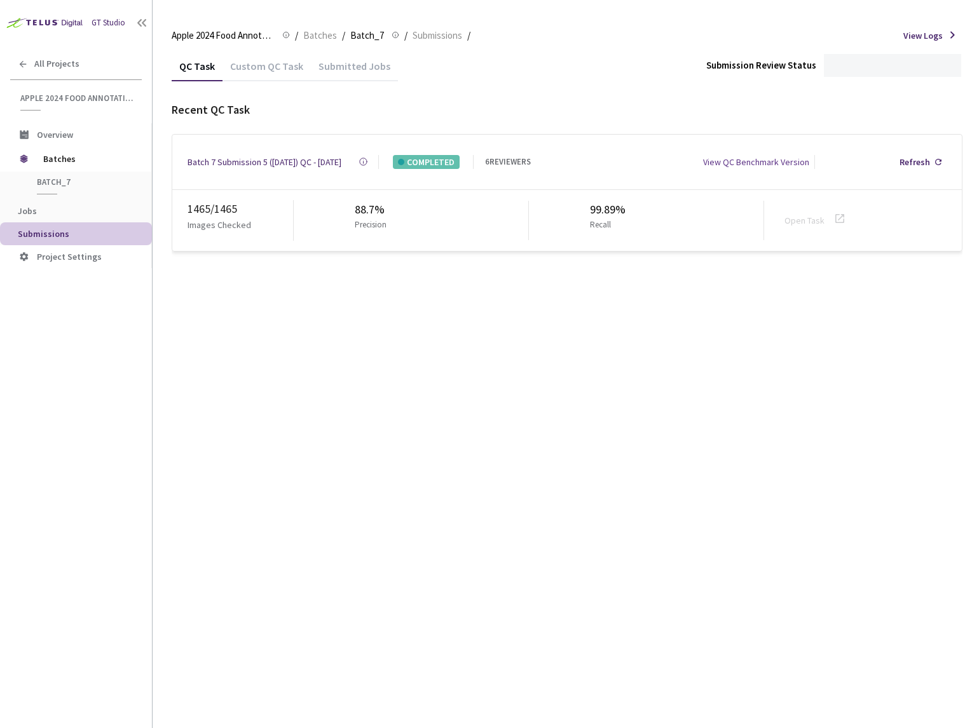
click at [275, 67] on div "Custom QC Task" at bounding box center [266, 71] width 88 height 22
click at [191, 68] on div "QC Task" at bounding box center [197, 71] width 51 height 22
click at [247, 69] on div "Custom QC Task" at bounding box center [266, 71] width 88 height 22
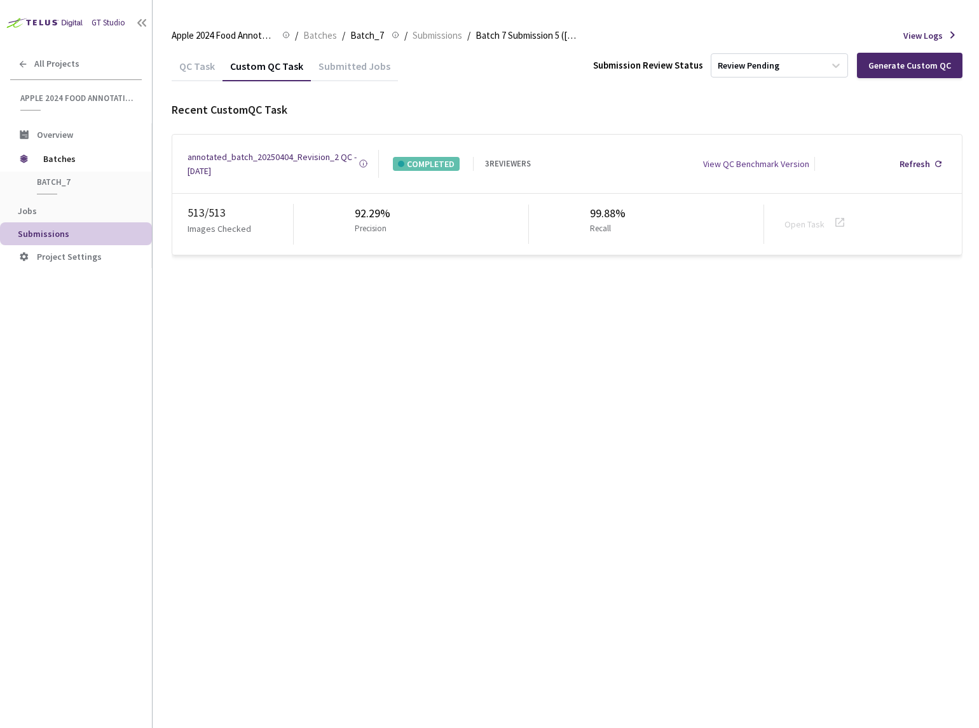
click at [309, 165] on div "annotated_batch_20250404_Revision_2 QC - 08 Jul, 2025" at bounding box center [273, 164] width 171 height 28
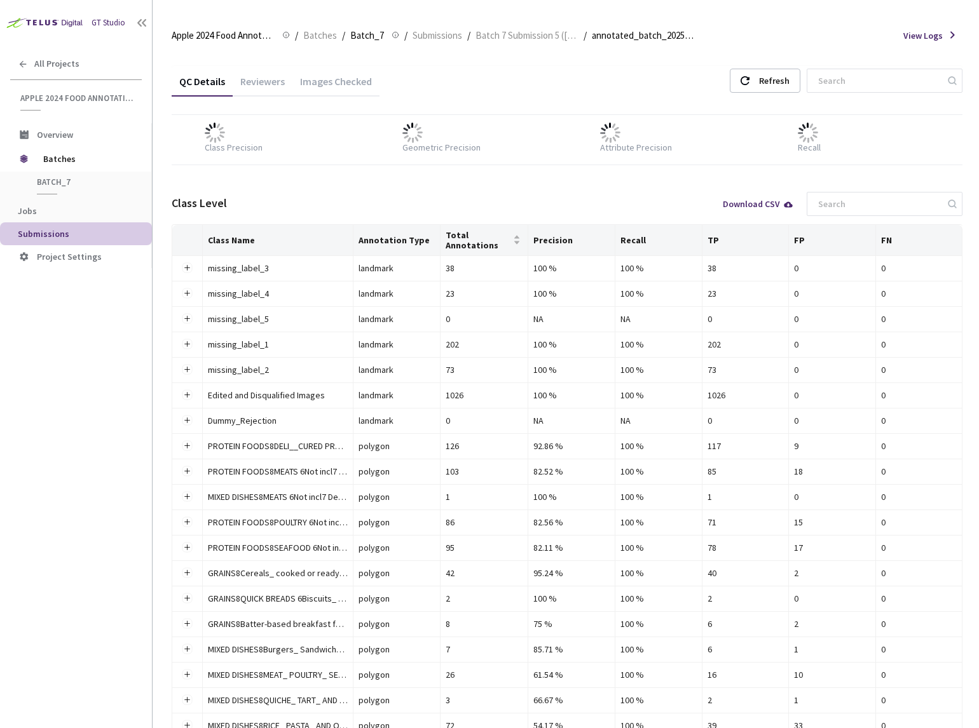
click at [339, 83] on div "Images Checked" at bounding box center [335, 86] width 87 height 22
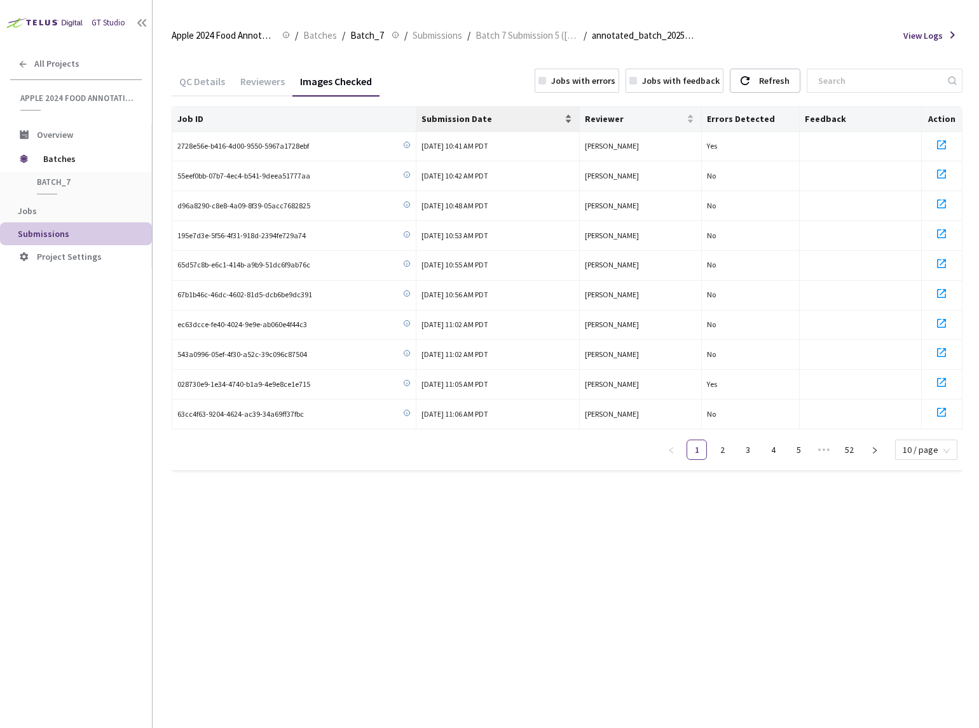
click at [479, 124] on span "Submission Date" at bounding box center [491, 119] width 140 height 10
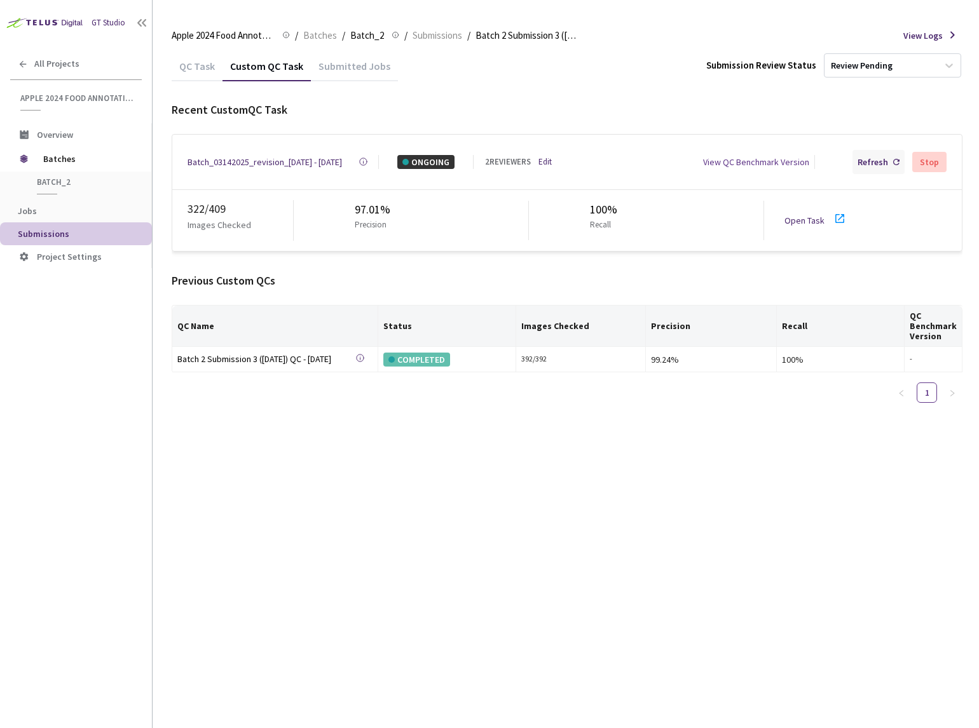
click at [884, 165] on div "Refresh" at bounding box center [873, 162] width 31 height 14
click at [804, 217] on link "Open Task" at bounding box center [804, 220] width 40 height 11
click at [895, 163] on div "Refresh" at bounding box center [878, 162] width 52 height 24
click at [236, 161] on div "Batch_03142025_revision_[DATE] - [DATE]" at bounding box center [265, 162] width 154 height 14
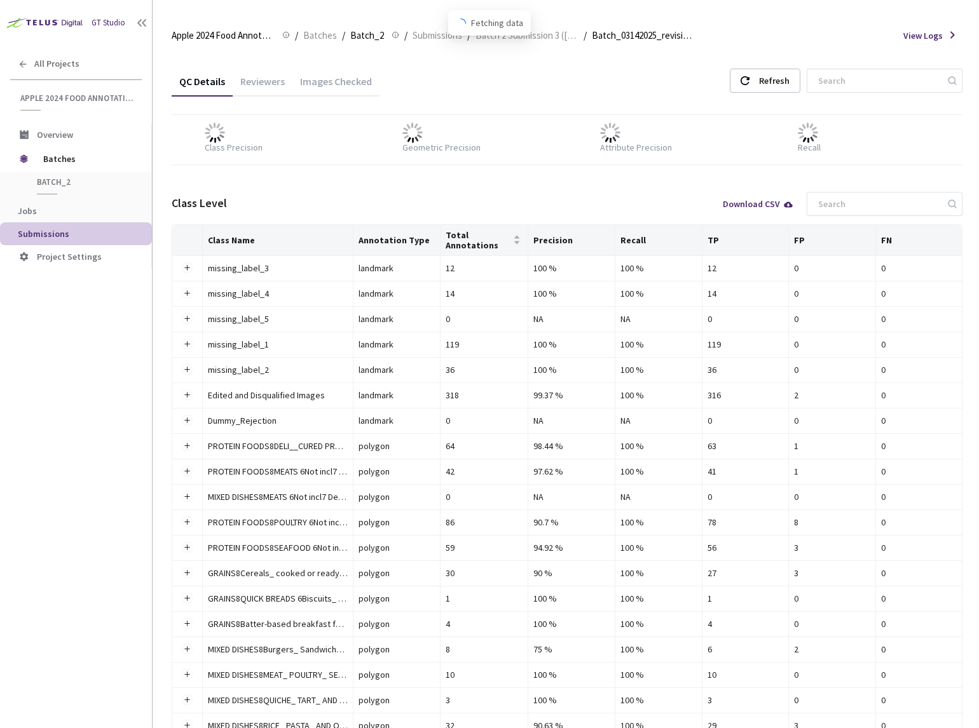
click at [326, 79] on div "Images Checked" at bounding box center [335, 86] width 87 height 22
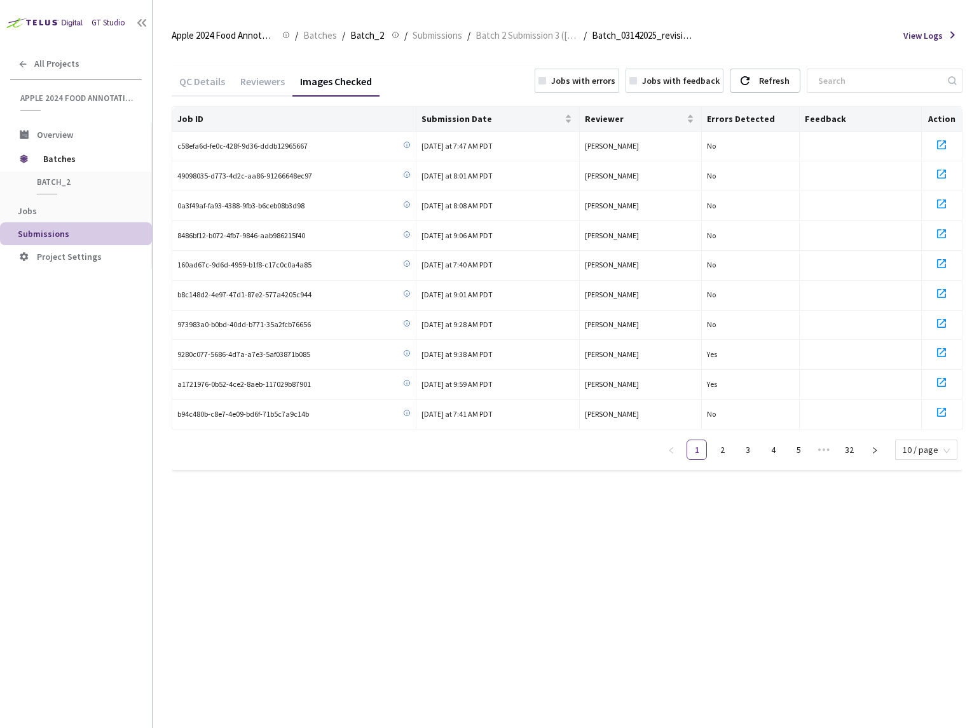
click at [596, 91] on div "Jobs with errors" at bounding box center [577, 81] width 85 height 24
click at [926, 445] on link "5" at bounding box center [926, 450] width 19 height 19
click at [257, 83] on div "Reviewers" at bounding box center [263, 86] width 60 height 22
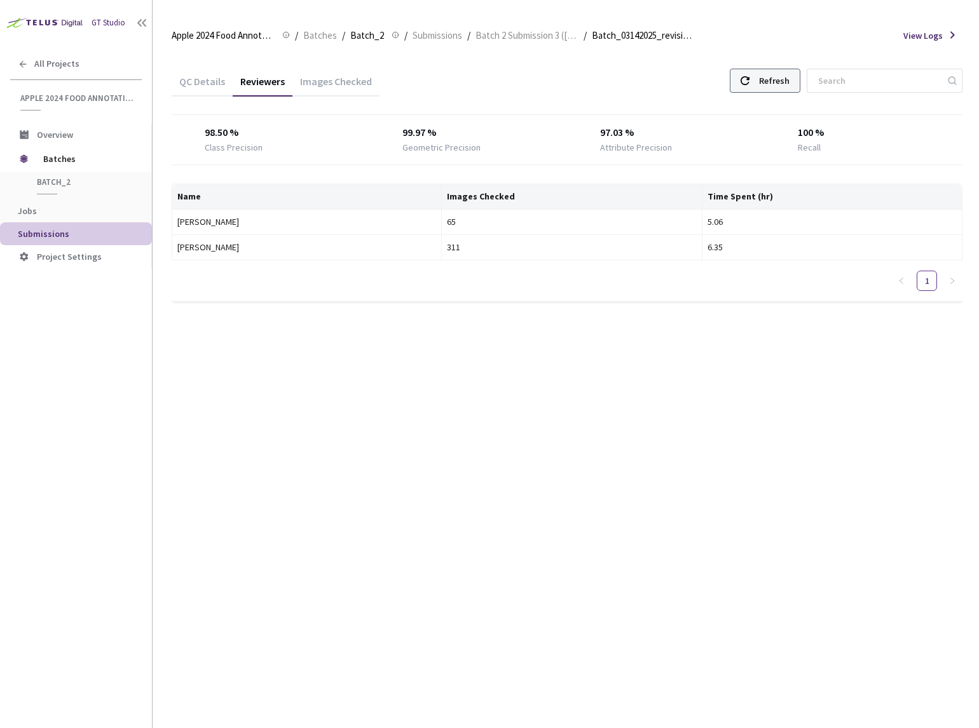
click at [749, 79] on icon at bounding box center [745, 80] width 9 height 9
click at [790, 69] on div "Refresh" at bounding box center [774, 80] width 31 height 23
click at [790, 83] on div "Refresh" at bounding box center [774, 80] width 31 height 23
click at [198, 77] on div "QC Details" at bounding box center [202, 86] width 61 height 22
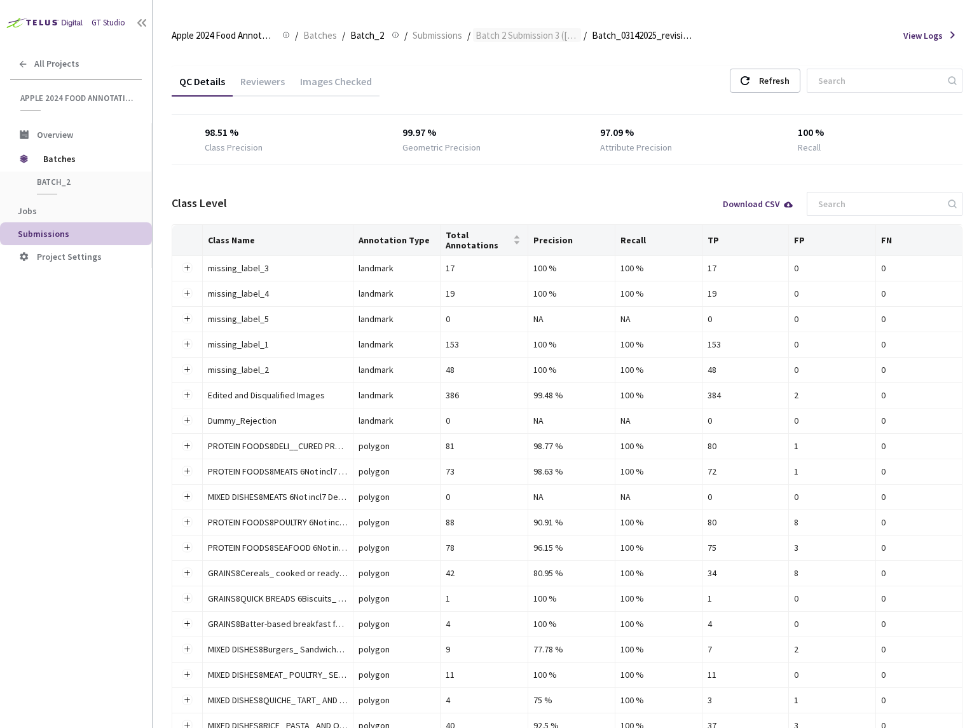
click at [510, 36] on span "Batch 2 Submission 3 ([DATE])" at bounding box center [526, 35] width 103 height 15
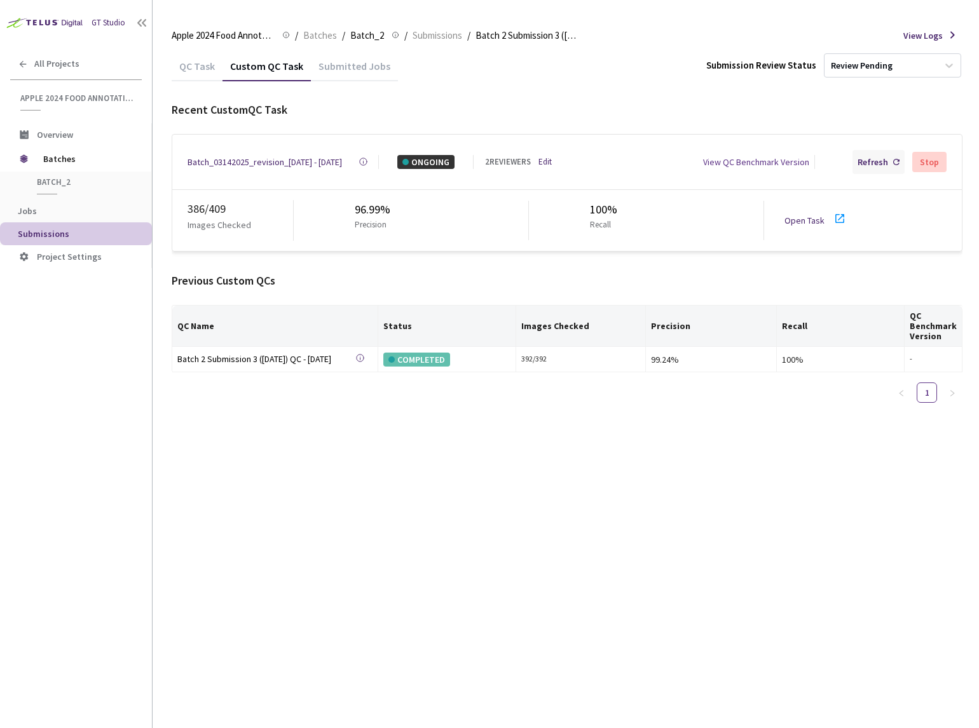
click at [891, 167] on div "Refresh" at bounding box center [878, 162] width 52 height 24
click at [884, 163] on div "Refresh" at bounding box center [873, 162] width 31 height 14
click at [878, 170] on div "Refresh" at bounding box center [878, 162] width 52 height 24
click at [873, 168] on div "Refresh" at bounding box center [878, 162] width 52 height 24
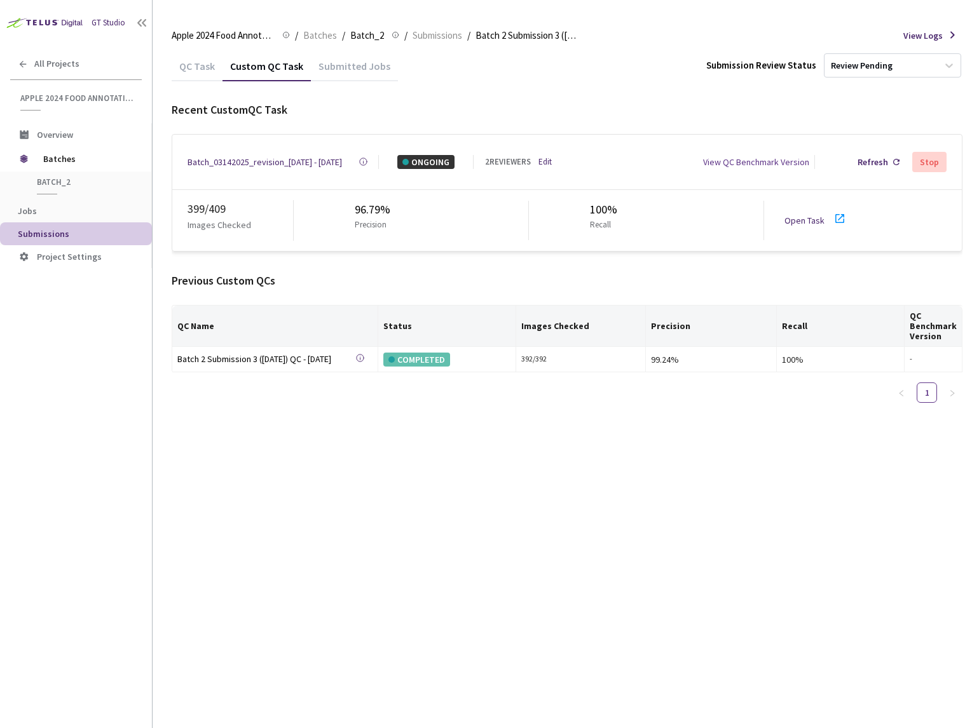
click at [873, 168] on div "Refresh" at bounding box center [878, 162] width 52 height 24
click at [303, 163] on div "Batch_03142025_revision_4 - 07 Sep, 2025" at bounding box center [265, 162] width 154 height 14
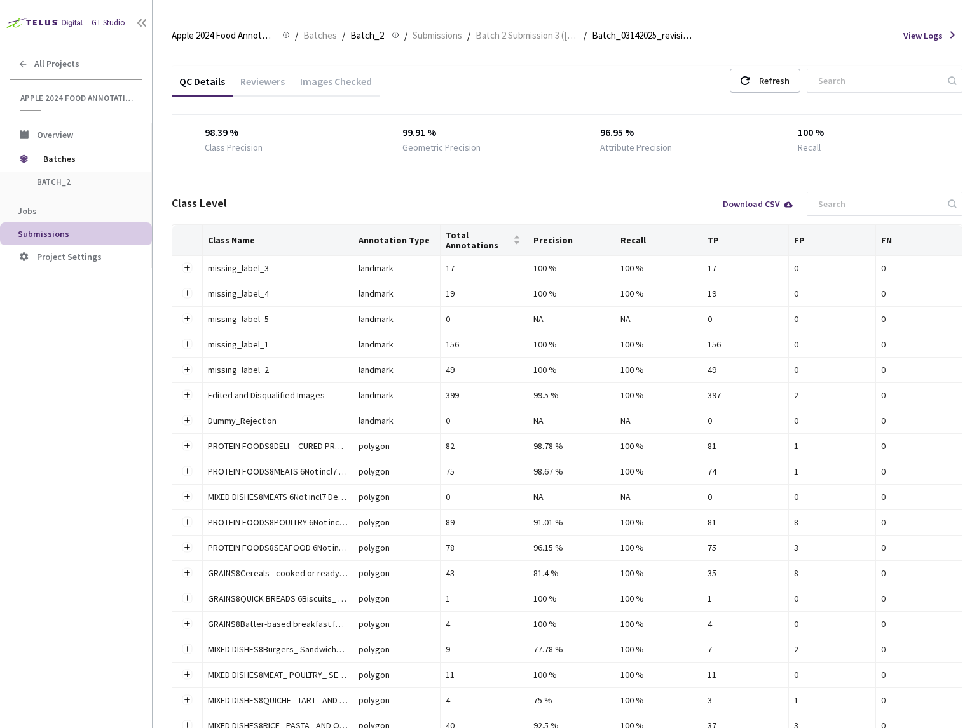
click at [329, 86] on div "Images Checked" at bounding box center [335, 86] width 87 height 22
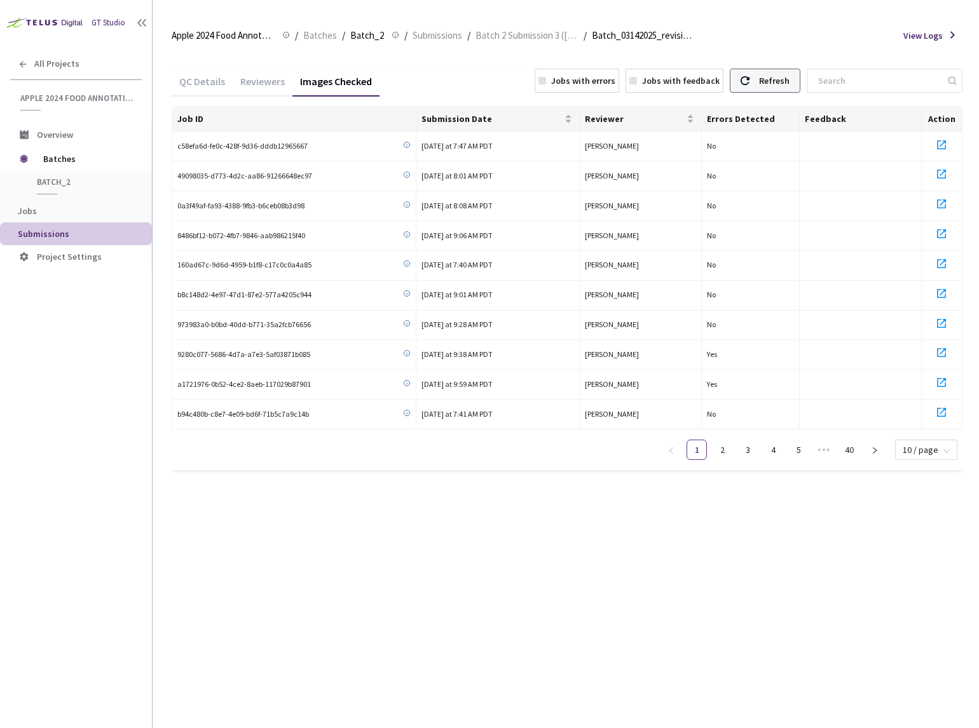
click at [800, 88] on div "Refresh" at bounding box center [765, 81] width 71 height 24
click at [615, 87] on div "Jobs with errors" at bounding box center [583, 81] width 64 height 14
click at [856, 452] on link "6" at bounding box center [849, 450] width 19 height 19
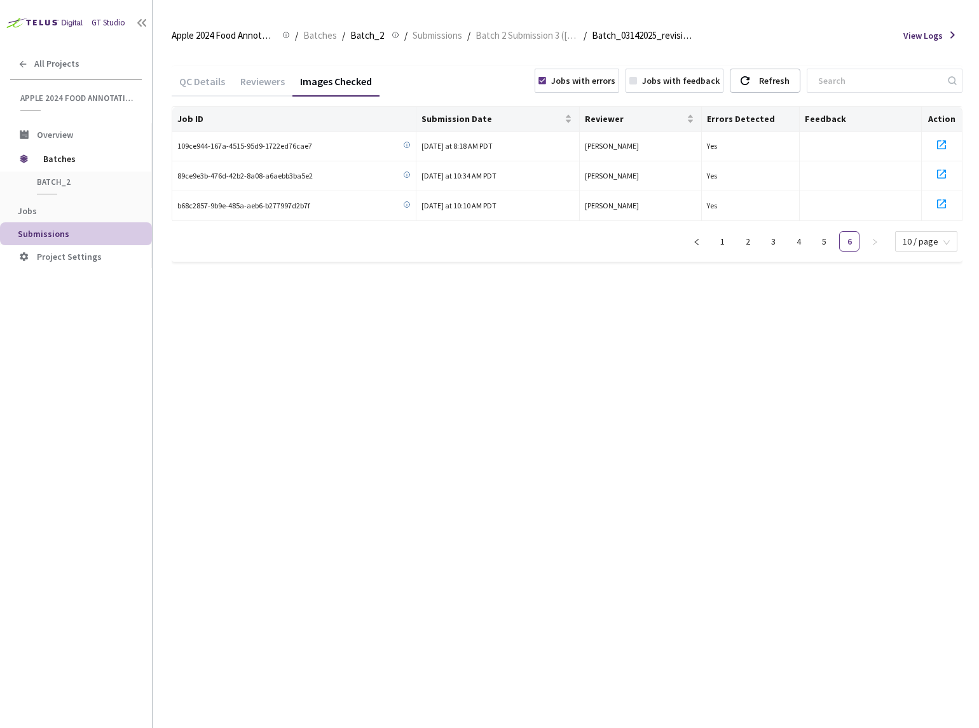
click at [283, 78] on div "Reviewers" at bounding box center [263, 86] width 60 height 22
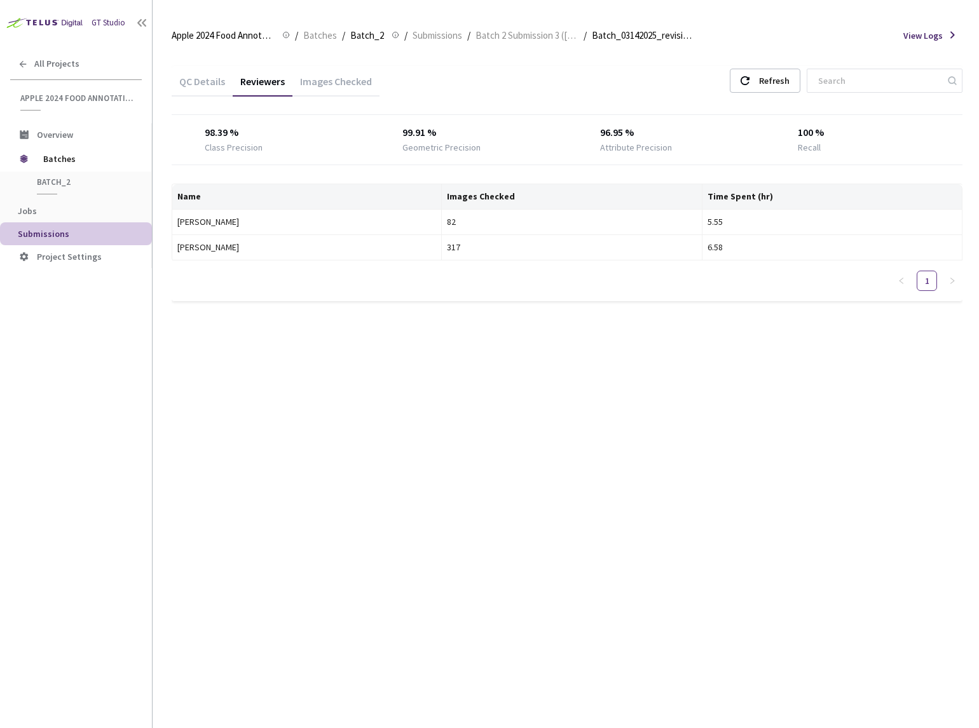
click at [793, 93] on div "QC Details Reviewers Images Checked Refresh" at bounding box center [567, 82] width 791 height 33
click at [790, 87] on div "Refresh" at bounding box center [774, 80] width 31 height 23
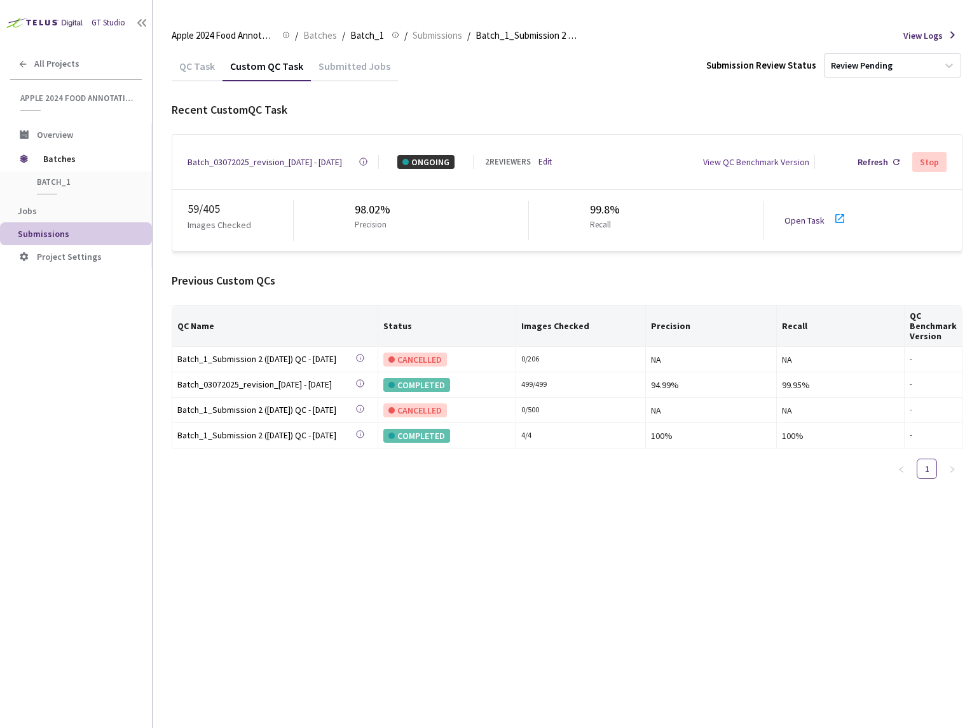
click at [794, 215] on link "Open Task" at bounding box center [804, 220] width 40 height 11
click at [895, 160] on use at bounding box center [896, 162] width 6 height 6
click at [235, 160] on div "Batch_03072025_revision_[DATE] - [DATE]" at bounding box center [265, 162] width 154 height 14
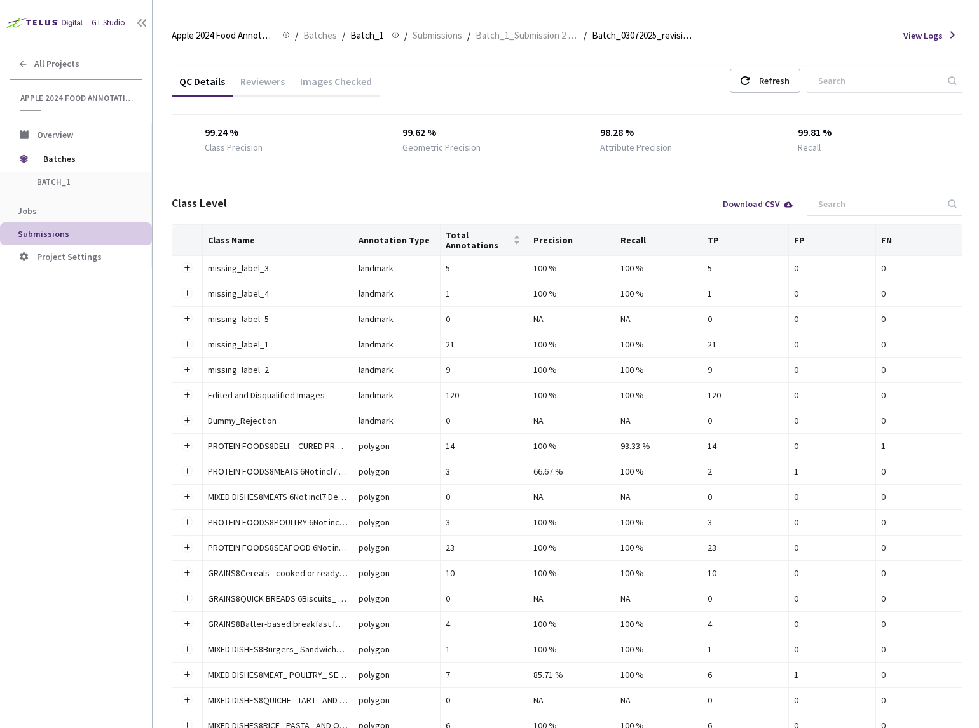
click at [265, 88] on div "Reviewers" at bounding box center [263, 86] width 60 height 22
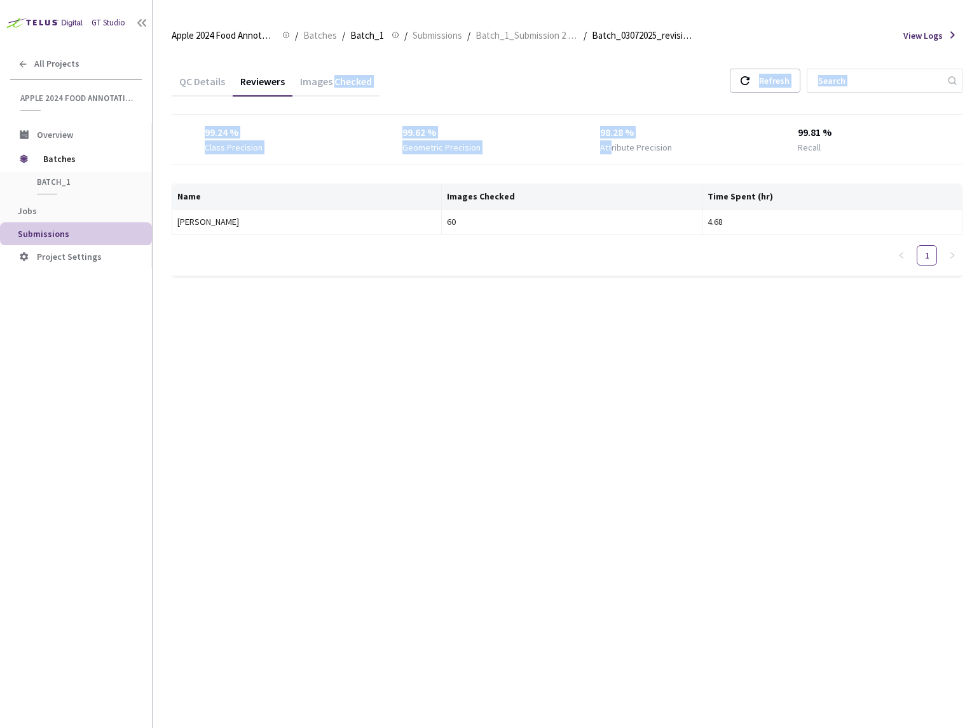
drag, startPoint x: 332, startPoint y: 76, endPoint x: 608, endPoint y: 133, distance: 281.7
click at [610, 140] on div "QC Details Reviewers Images Checked Refresh 99.24 % Class Precision 99.62 % Geo…" at bounding box center [567, 171] width 791 height 210
click at [588, 100] on div "QC Details Reviewers Images Checked Refresh 99.24 % Class Precision 99.62 % Geo…" at bounding box center [567, 171] width 791 height 210
click at [790, 84] on div "Refresh" at bounding box center [774, 80] width 31 height 23
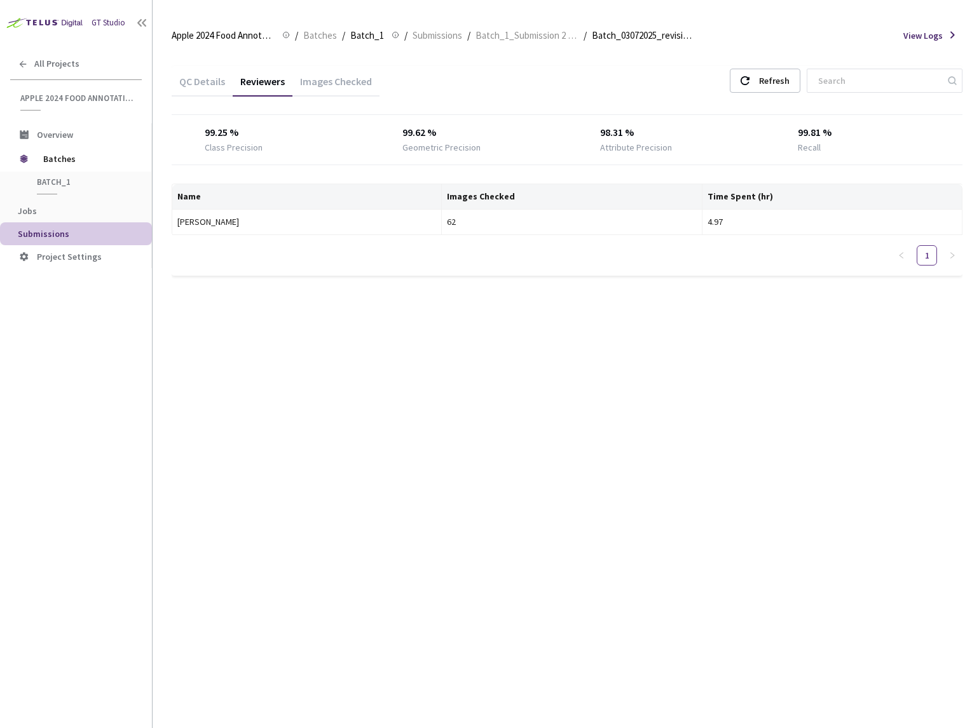
click at [315, 86] on div "Images Checked" at bounding box center [335, 86] width 87 height 22
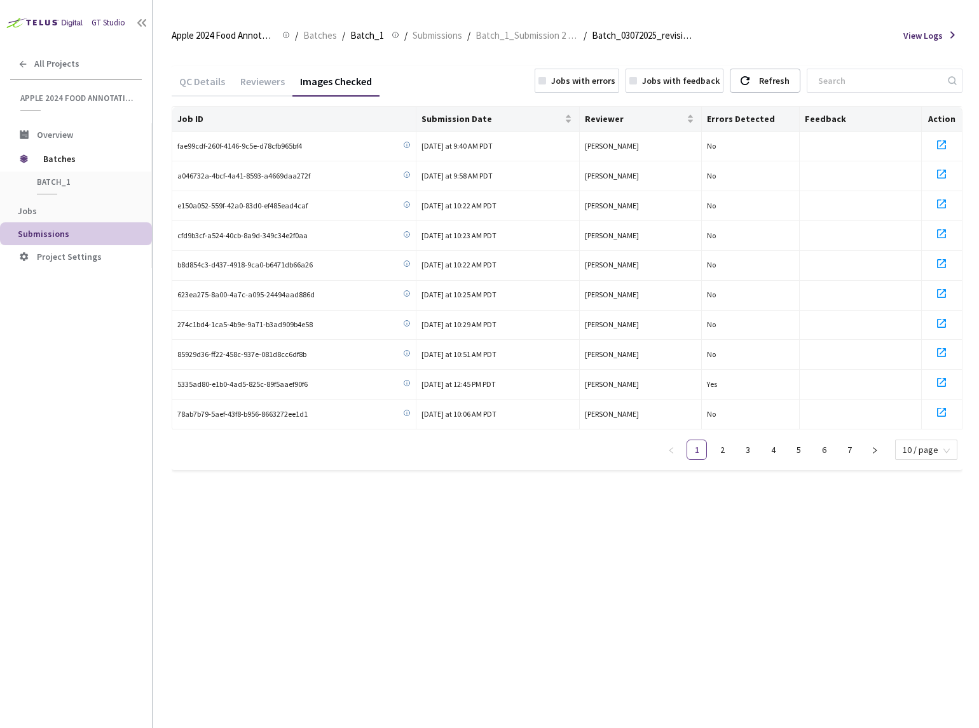
click at [587, 57] on div "QC Details Reviewers Images Checked Jobs with errors Jobs with feedback Refresh…" at bounding box center [567, 276] width 791 height 450
click at [586, 82] on div "Jobs with errors" at bounding box center [577, 81] width 85 height 24
click at [781, 80] on div "Refresh" at bounding box center [765, 81] width 71 height 24
click at [264, 79] on div "Reviewers" at bounding box center [263, 86] width 60 height 22
